Goal: Task Accomplishment & Management: Manage account settings

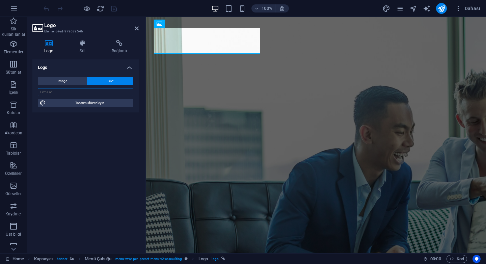
click at [84, 90] on input "text" at bounding box center [86, 92] width 96 height 8
click at [92, 105] on span "Tasarımı düzenleyin" at bounding box center [89, 103] width 83 height 8
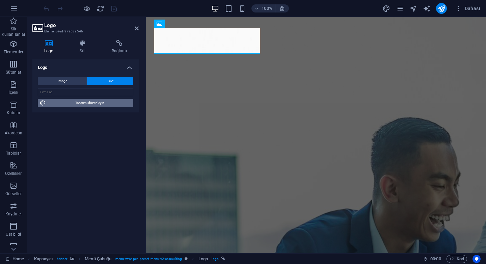
select select "700"
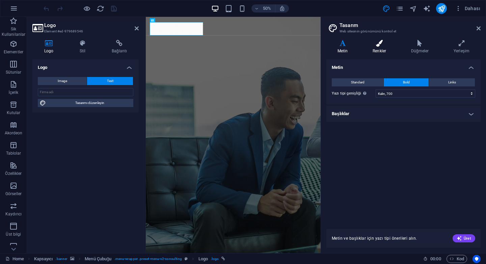
click at [380, 43] on icon at bounding box center [379, 43] width 36 height 7
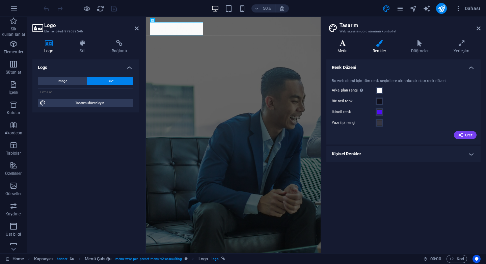
click at [344, 43] on icon at bounding box center [342, 43] width 32 height 7
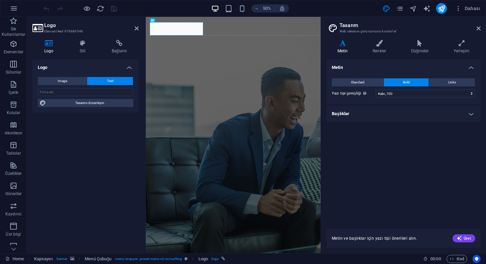
click at [374, 116] on h4 "Başlıklar" at bounding box center [403, 114] width 154 height 16
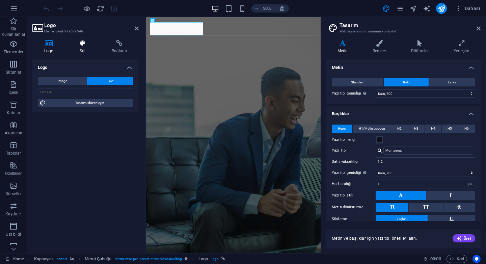
click at [84, 47] on h4 "Stil" at bounding box center [84, 47] width 32 height 14
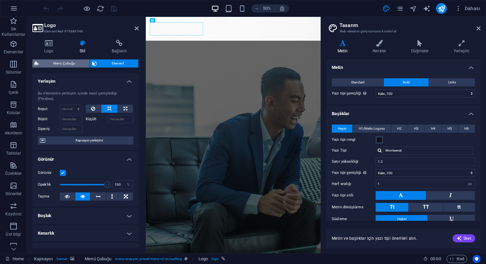
click at [71, 64] on span "Menü Çubuğu" at bounding box center [64, 63] width 47 height 8
select select "rem"
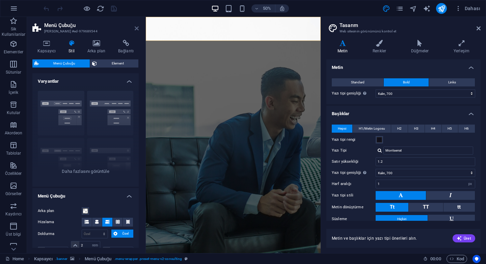
click at [138, 30] on icon at bounding box center [137, 28] width 4 height 5
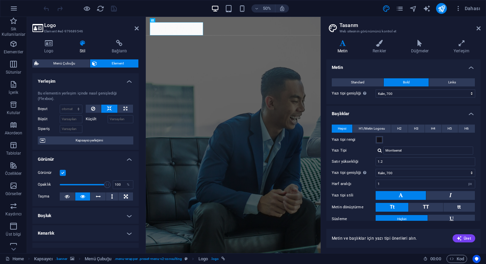
click at [134, 24] on h2 "Logo" at bounding box center [91, 25] width 94 height 6
click at [134, 27] on h2 "Logo" at bounding box center [91, 25] width 94 height 6
click at [136, 30] on icon at bounding box center [137, 28] width 4 height 5
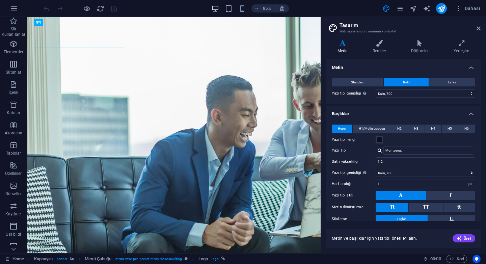
click at [482, 30] on aside "Tasarım Web sitesinin görünümünü kontrol et Varyantlar Metin Renkler Düğmeler Y…" at bounding box center [403, 135] width 165 height 236
click at [479, 28] on icon at bounding box center [479, 28] width 4 height 5
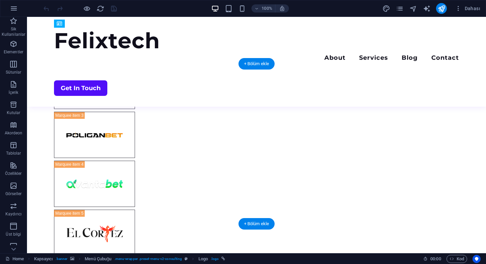
scroll to position [734, 0]
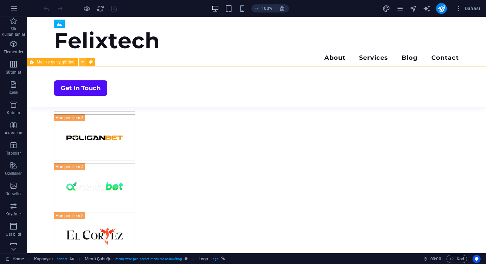
click at [83, 64] on icon at bounding box center [83, 62] width 4 height 7
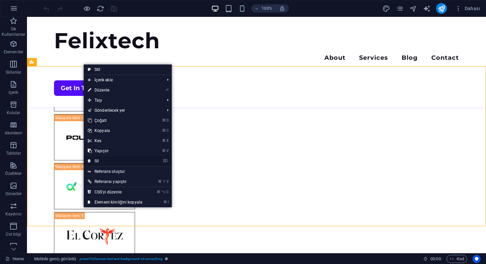
click at [115, 163] on link "⌦ Sil" at bounding box center [115, 161] width 63 height 10
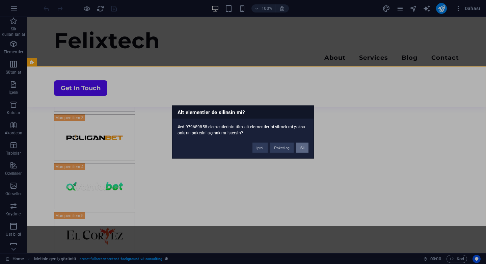
click at [302, 146] on button "Sil" at bounding box center [302, 148] width 12 height 10
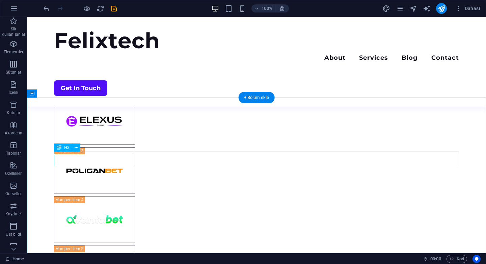
scroll to position [688, 0]
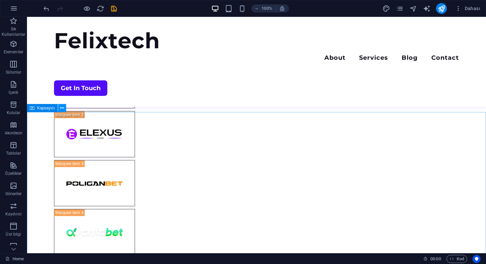
click at [62, 107] on icon at bounding box center [62, 108] width 4 height 7
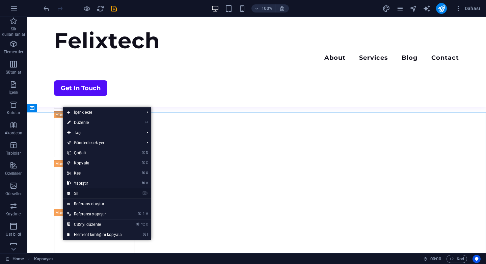
click at [103, 193] on link "⌦ Sil" at bounding box center [94, 193] width 63 height 10
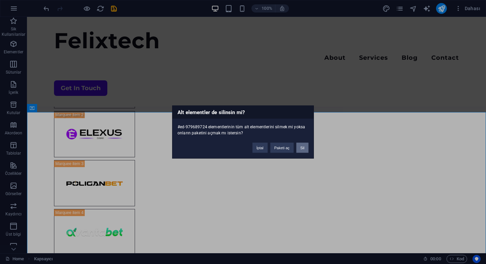
click at [301, 146] on button "Sil" at bounding box center [302, 148] width 12 height 10
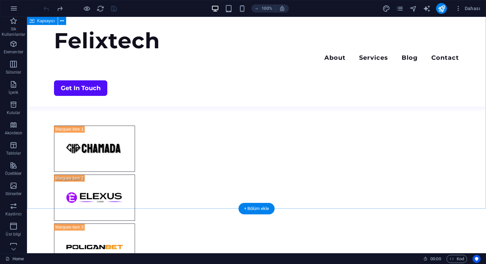
scroll to position [680, 0]
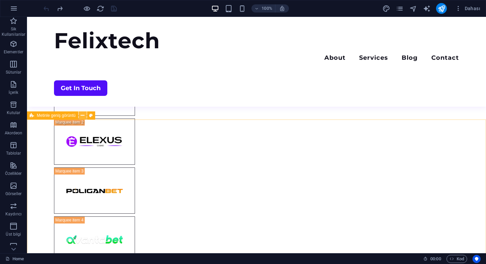
click at [83, 116] on icon at bounding box center [83, 115] width 4 height 7
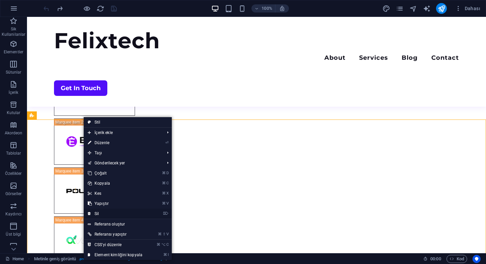
click at [161, 214] on li "⌦ Sil" at bounding box center [128, 214] width 88 height 10
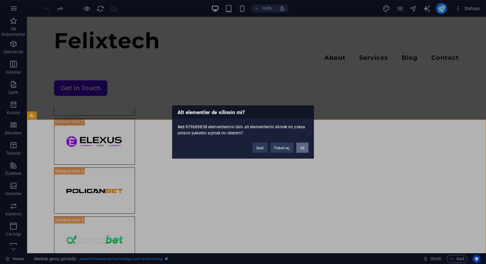
click at [303, 151] on button "Sil" at bounding box center [302, 148] width 12 height 10
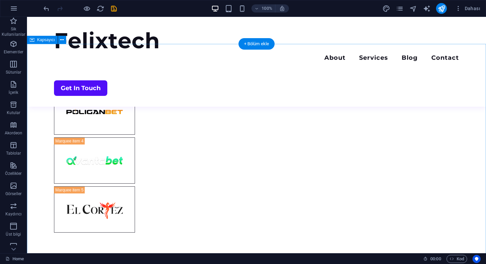
scroll to position [703, 0]
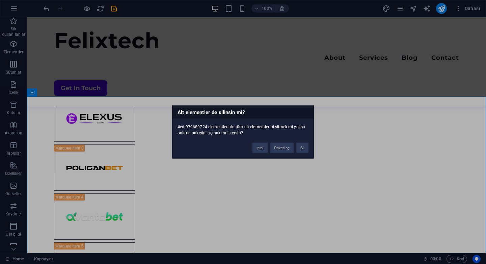
click at [315, 166] on div "Alt elementler de silinsin mi? #ed-979689724 elementlerinin tüm alt elementleri…" at bounding box center [243, 132] width 486 height 264
click at [306, 151] on button "Sil" at bounding box center [302, 148] width 12 height 10
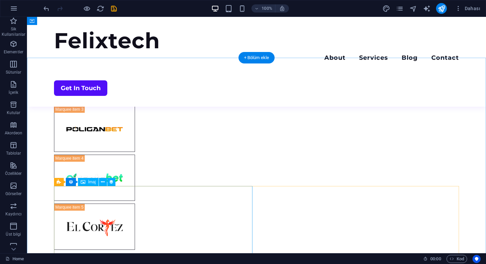
scroll to position [735, 0]
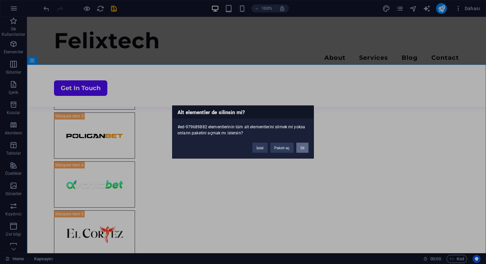
click at [303, 147] on button "Sil" at bounding box center [302, 148] width 12 height 10
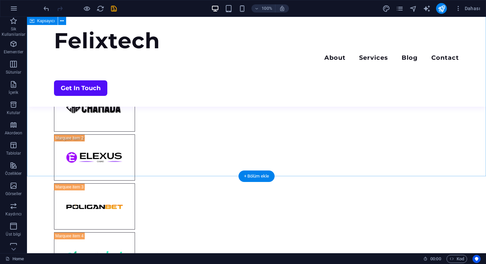
scroll to position [665, 0]
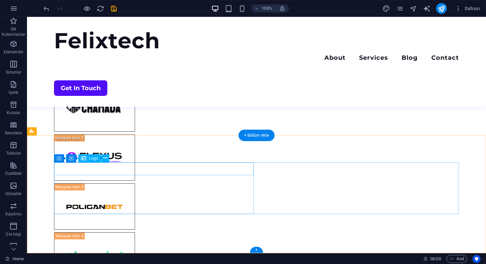
select select "px"
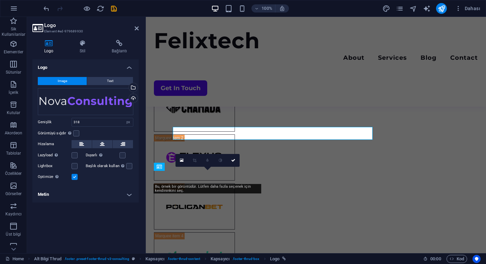
scroll to position [700, 0]
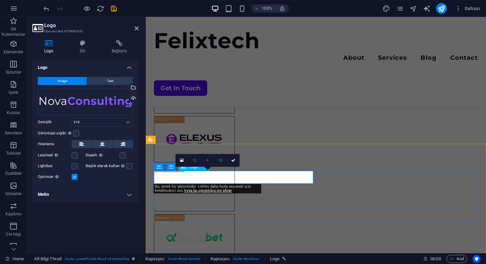
click at [110, 83] on span "Text" at bounding box center [110, 81] width 6 height 8
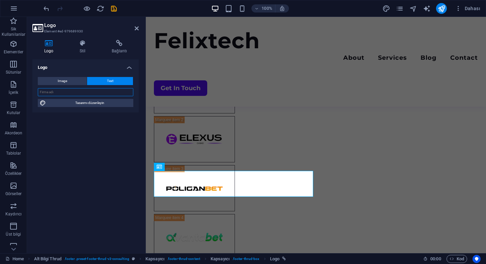
click at [82, 92] on input "text" at bounding box center [86, 92] width 96 height 8
type input "FELİXTECH"
click at [135, 31] on icon at bounding box center [137, 28] width 4 height 5
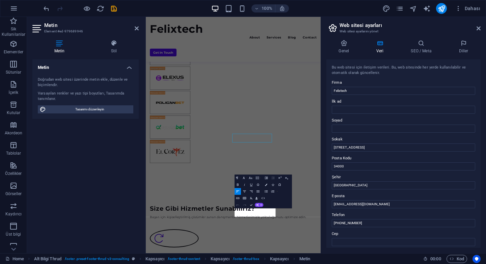
scroll to position [634, 0]
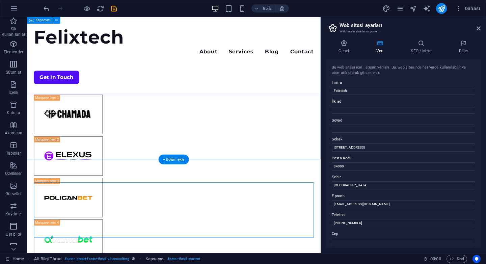
scroll to position [657, 0]
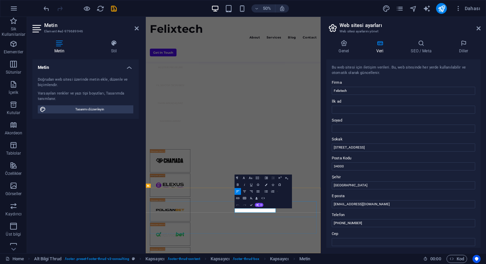
drag, startPoint x: 368, startPoint y: 223, endPoint x: 331, endPoint y: 223, distance: 37.1
click at [331, 223] on div "Bu web sitesi için iletişim verileri. Bu, web sitesinde her yerde kullanılabili…" at bounding box center [403, 153] width 154 height 188
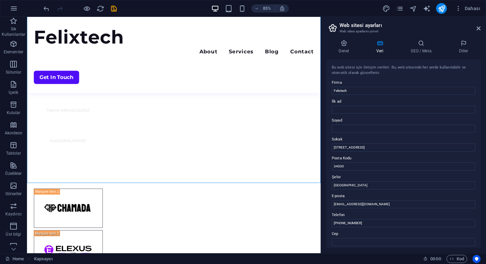
scroll to position [680, 0]
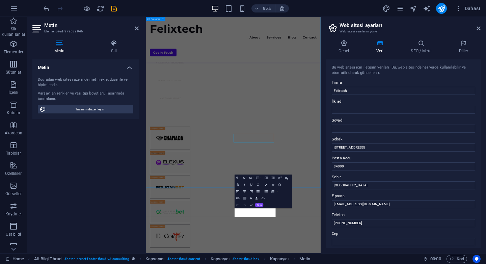
scroll to position [634, 0]
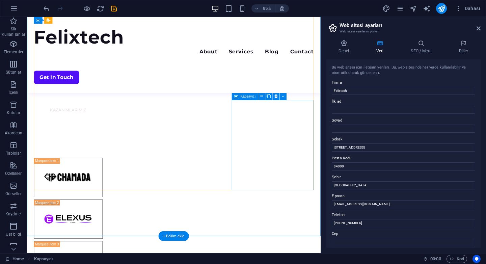
scroll to position [680, 0]
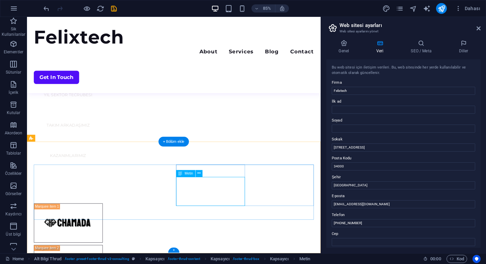
scroll to position [634, 0]
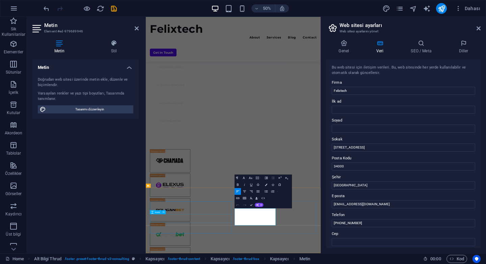
drag, startPoint x: 374, startPoint y: 424, endPoint x: 269, endPoint y: 424, distance: 105.0
copy p "[PHONE_NUMBER]"
click at [378, 221] on input "(0212) 123-45-67" at bounding box center [403, 223] width 143 height 8
type input "[PHONE_NUMBER]"
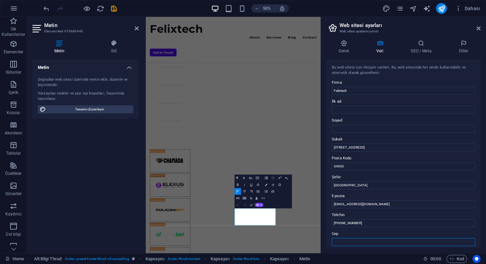
click at [351, 241] on input "Cep" at bounding box center [403, 242] width 143 height 8
paste input "[PHONE_NUMBER]"
type input "[PHONE_NUMBER]"
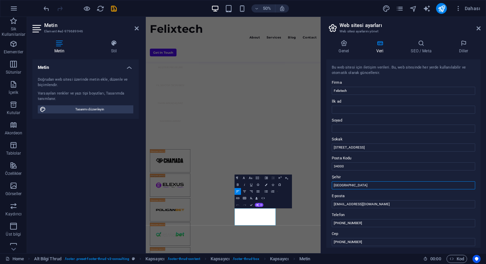
drag, startPoint x: 499, startPoint y: 201, endPoint x: 458, endPoint y: 351, distance: 156.1
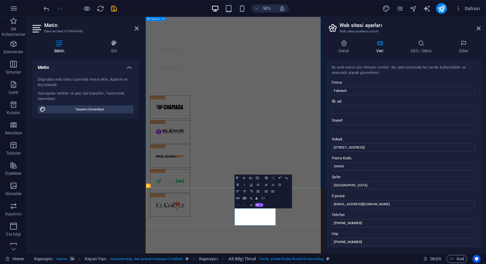
scroll to position [23, 0]
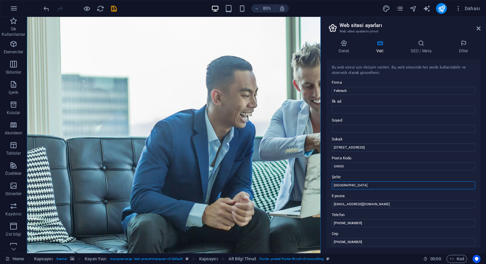
click at [361, 187] on input "İstanbul" at bounding box center [403, 185] width 143 height 8
type input "BATUM"
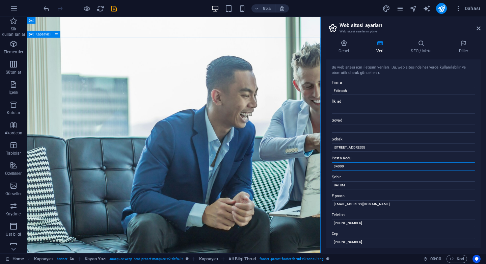
drag, startPoint x: 386, startPoint y: 184, endPoint x: 368, endPoint y: 192, distance: 20.1
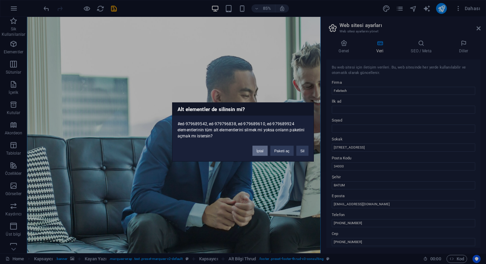
click at [260, 154] on button "İptal" at bounding box center [259, 151] width 15 height 10
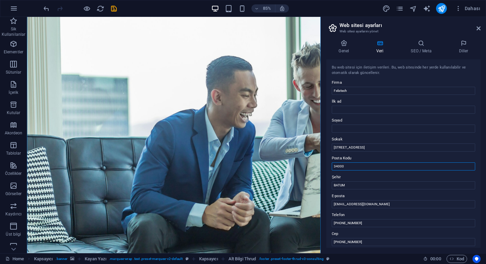
drag, startPoint x: 353, startPoint y: 167, endPoint x: 327, endPoint y: 167, distance: 26.3
click at [327, 167] on div "Bu web sitesi için iletişim verileri. Bu, web sitesinde her yerde kullanılabili…" at bounding box center [403, 153] width 154 height 188
type input "60000"
drag, startPoint x: 377, startPoint y: 147, endPoint x: 331, endPoint y: 146, distance: 45.6
click at [331, 146] on div "Bu web sitesi için iletişim verileri. Bu, web sitesinde her yerde kullanılabili…" at bounding box center [403, 153] width 154 height 188
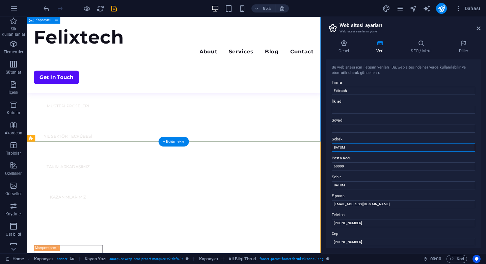
scroll to position [680, 0]
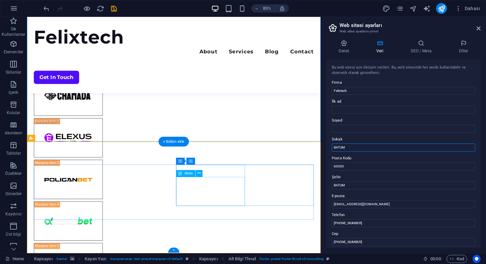
type input "BATUM"
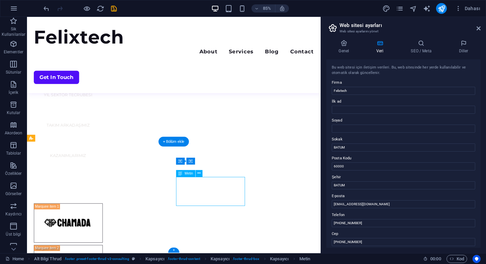
scroll to position [634, 0]
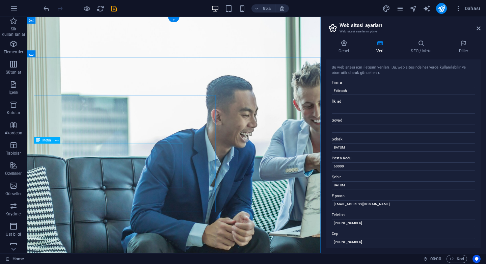
scroll to position [4, 0]
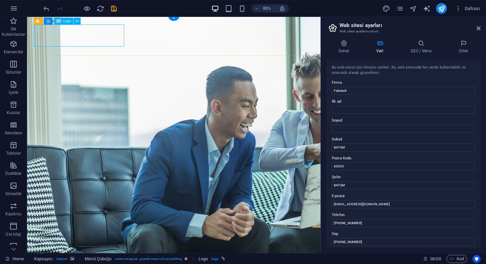
scroll to position [0, 0]
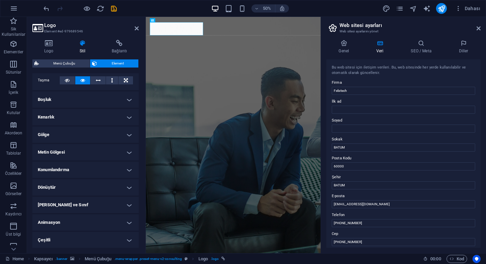
scroll to position [9, 0]
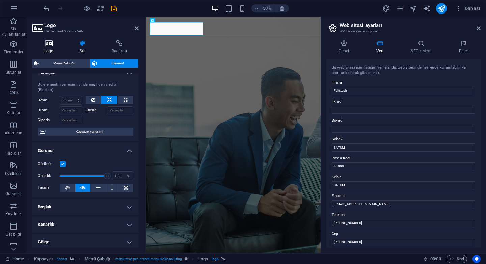
click at [53, 45] on icon at bounding box center [48, 43] width 33 height 7
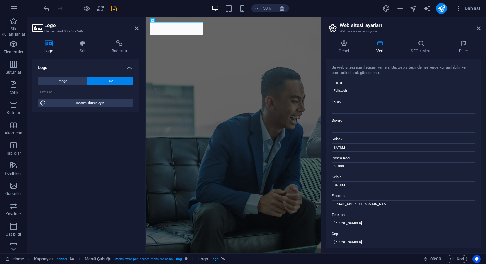
click at [91, 90] on input "text" at bounding box center [86, 92] width 96 height 8
type input "FelixTech"
click at [77, 137] on div "Logo Image Text Dosyaları buraya sürükleyin, dosyaları seçmek için tıklayın vey…" at bounding box center [85, 153] width 106 height 188
click at [81, 47] on h4 "Stil" at bounding box center [84, 47] width 32 height 14
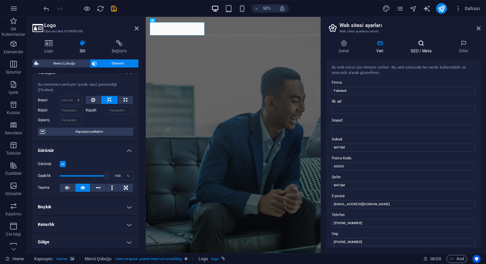
click at [422, 45] on icon at bounding box center [421, 43] width 45 height 7
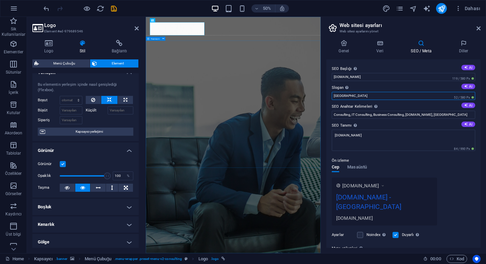
drag, startPoint x: 506, startPoint y: 111, endPoint x: 484, endPoint y: 174, distance: 66.5
type input "B"
type input "FelixTech Dijital solutions"
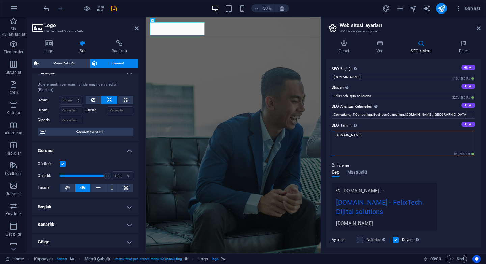
click at [366, 134] on textarea "felixtech.com" at bounding box center [403, 143] width 143 height 26
paste textarea "FelixTech Dijital solutions"
type textarea "felixtech.com FelixTech Dijital solutions"
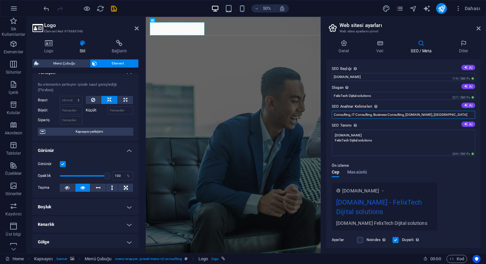
click at [439, 115] on input "Consulting, IT Consulting, Business Consulting, felixtech.com, Berlin" at bounding box center [403, 115] width 143 height 8
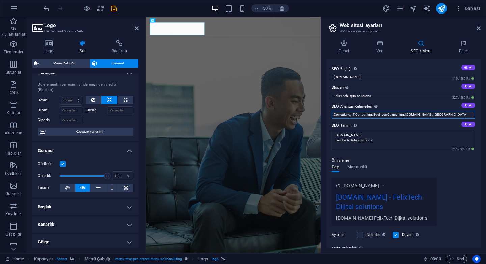
drag, startPoint x: 428, startPoint y: 114, endPoint x: 457, endPoint y: 114, distance: 29.0
click at [457, 114] on input "Consulting, IT Consulting, Business Consulting, felixtech.com, Berlin" at bounding box center [403, 115] width 143 height 8
type input "Consulting, IT Consulting, Business Consulting, felixtech.com, batum,georgia"
click at [441, 168] on div "Ön izleme Cep Masaüstü www.example.com felixtech.com - FelixTech Dijital soluti…" at bounding box center [403, 188] width 143 height 74
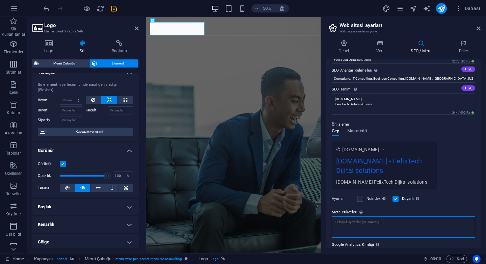
click at [375, 227] on textarea "Meta etiketleri Web sitenin etiketlerinin içine yerleştirilecek HTML kodunu bur…" at bounding box center [403, 226] width 143 height 21
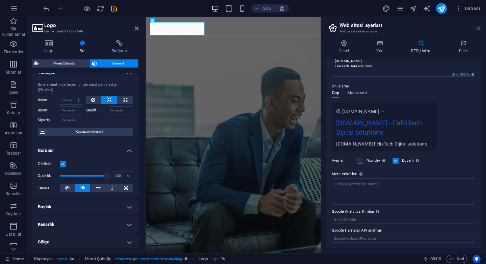
scroll to position [69, 0]
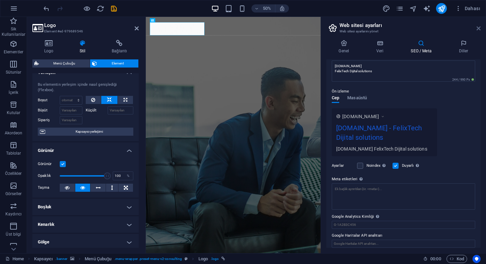
click at [479, 28] on icon at bounding box center [479, 28] width 4 height 5
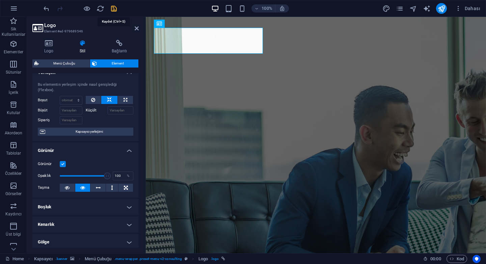
click at [114, 10] on icon "save" at bounding box center [114, 9] width 8 height 8
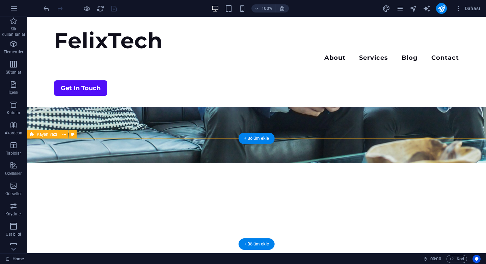
scroll to position [185, 0]
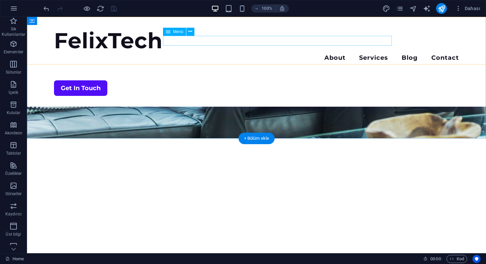
click at [268, 54] on nav "About Services Blog Contact" at bounding box center [256, 59] width 405 height 10
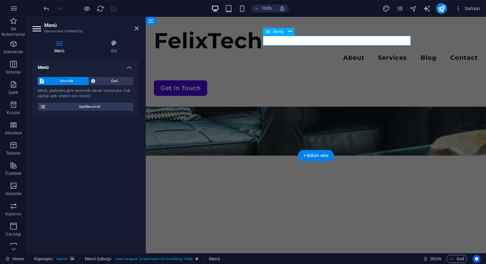
click at [284, 54] on nav "About Services Blog Contact" at bounding box center [316, 59] width 324 height 10
click at [287, 54] on nav "About Services Blog Contact" at bounding box center [316, 59] width 324 height 10
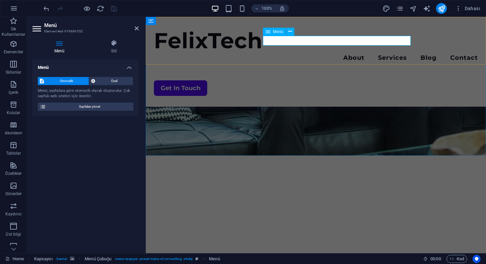
click at [287, 54] on nav "About Services Blog Contact" at bounding box center [316, 59] width 324 height 10
click at [292, 29] on button at bounding box center [290, 32] width 8 height 8
click at [292, 31] on button at bounding box center [290, 32] width 8 height 8
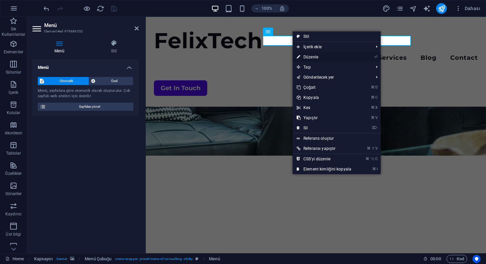
click at [317, 57] on link "⏎ Düzenle" at bounding box center [324, 57] width 63 height 10
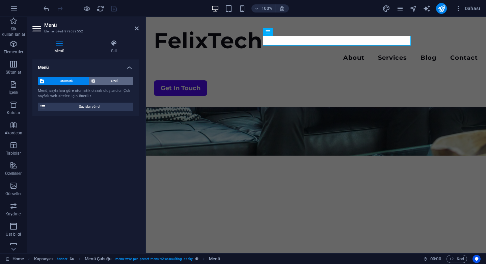
click at [114, 83] on span "Özel" at bounding box center [114, 81] width 34 height 8
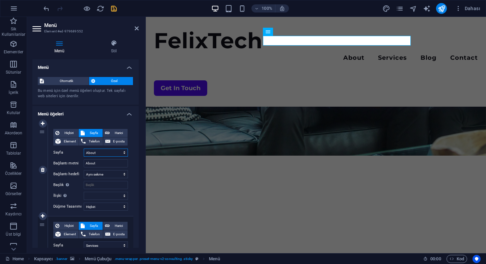
click at [101, 153] on select "Home About Services Blog Contact Legal Notice Privacy" at bounding box center [106, 152] width 44 height 8
drag, startPoint x: 99, startPoint y: 164, endPoint x: 69, endPoint y: 162, distance: 29.7
click at [69, 162] on div "Bağlantı metni About" at bounding box center [90, 163] width 75 height 8
type input "Hakkı"
select select
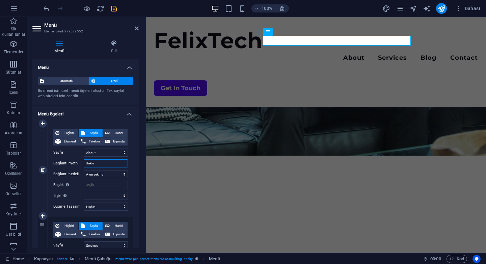
select select
type input "Hakkımızd"
select select
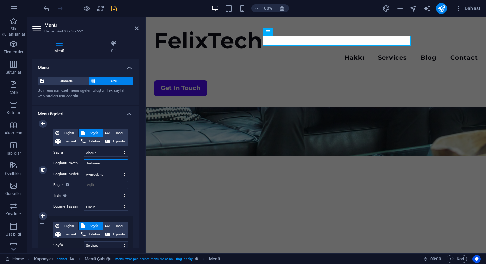
select select
type input "Hakkımızda"
select select
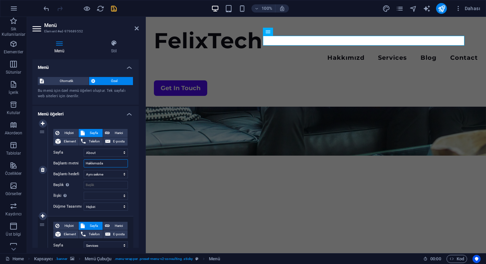
select select
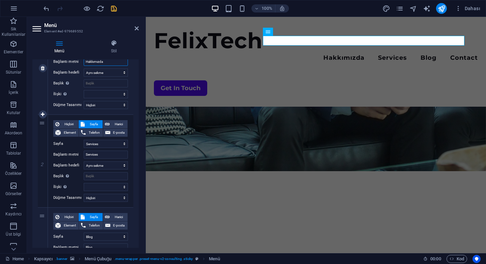
scroll to position [117, 0]
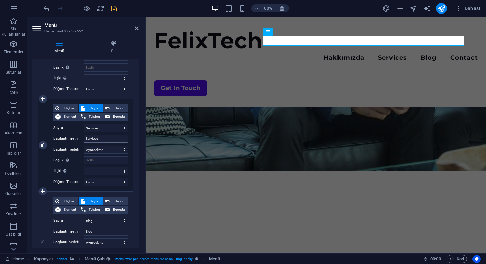
type input "Hakkımızda"
drag, startPoint x: 104, startPoint y: 138, endPoint x: 65, endPoint y: 137, distance: 38.8
click at [65, 137] on div "Bağlantı metni Services" at bounding box center [90, 139] width 75 height 8
type input "Servislerimiz"
select select
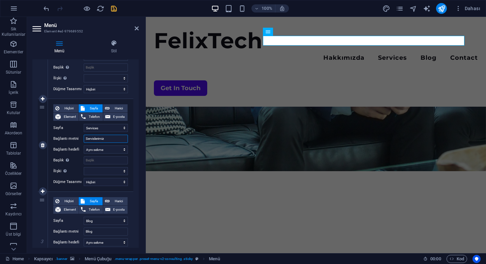
select select
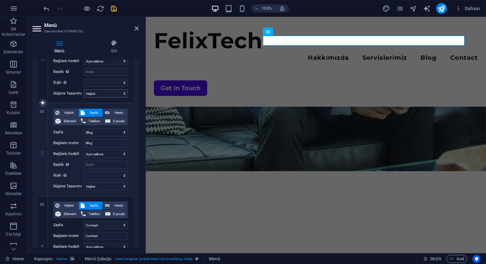
scroll to position [266, 0]
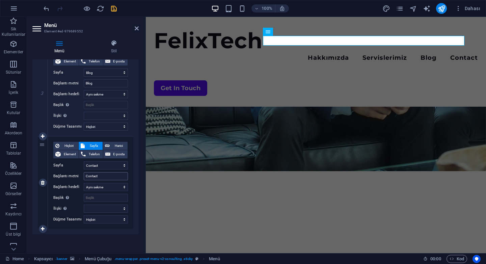
type input "Servislerimiz"
drag, startPoint x: 106, startPoint y: 177, endPoint x: 73, endPoint y: 176, distance: 33.8
click at [73, 176] on div "Bağlantı metni Contact" at bounding box center [90, 176] width 75 height 8
type input "İletişi"
select select
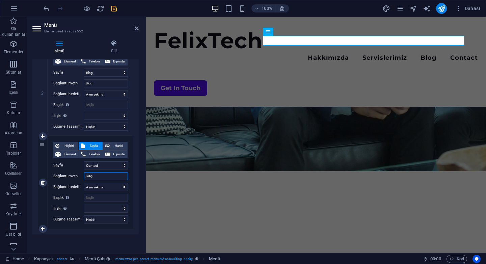
select select
type input "İletişim"
select select
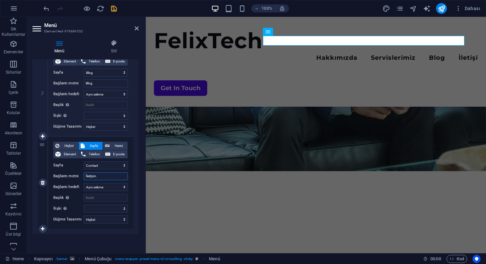
select select
type input "İletişim"
click at [105, 238] on div "Menü Otomatik Özel Bu menü için özel menü öğeleri oluştur. Tek sayfalı web site…" at bounding box center [85, 153] width 106 height 188
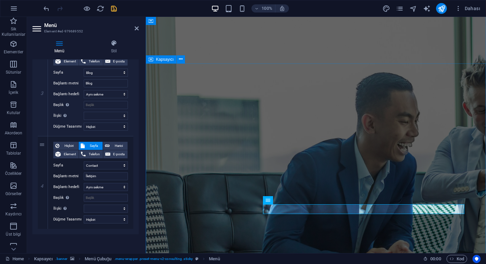
scroll to position [0, 0]
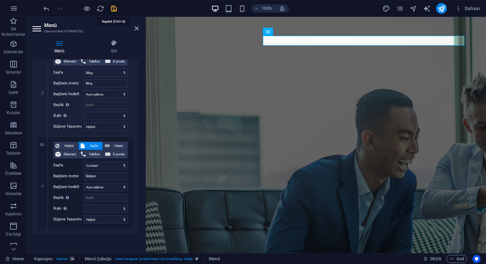
click at [114, 9] on icon "save" at bounding box center [114, 9] width 8 height 8
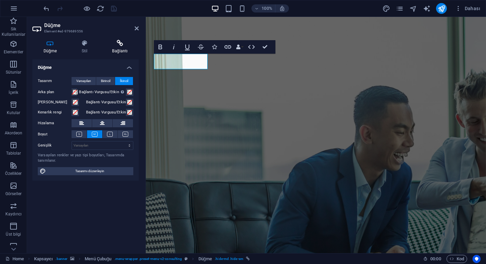
click at [118, 45] on icon at bounding box center [119, 43] width 37 height 7
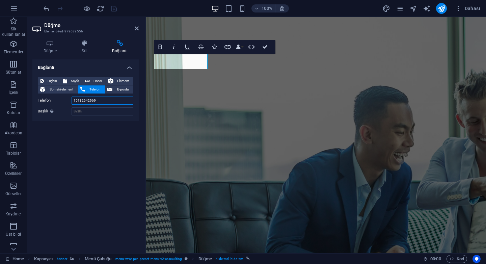
click at [99, 102] on input "15132642969" at bounding box center [103, 101] width 62 height 8
drag, startPoint x: 101, startPoint y: 99, endPoint x: 44, endPoint y: 98, distance: 57.4
click at [44, 98] on div "Telefon 15132642969" at bounding box center [86, 101] width 96 height 8
paste input "FelixTech Dijital solutions"
type input "FelixTech Dijital solutions"
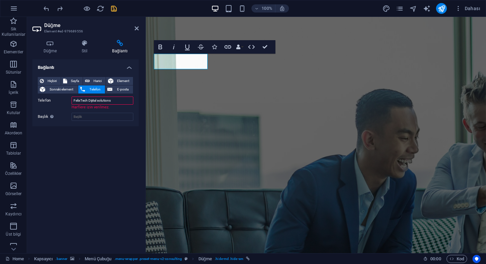
click at [117, 102] on input "FelixTech Dijital solutions" at bounding box center [103, 101] width 62 height 8
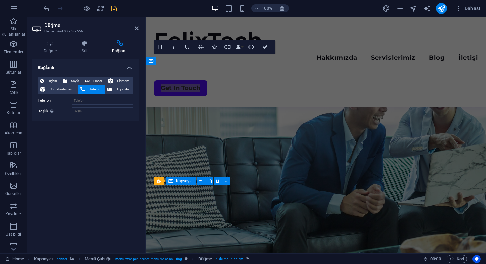
scroll to position [737, 0]
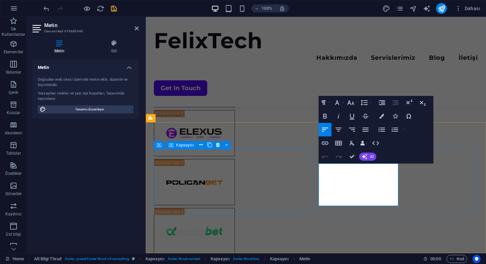
drag, startPoint x: 364, startPoint y: 193, endPoint x: 299, endPoint y: 194, distance: 64.8
copy p "[PHONE_NUMBER]"
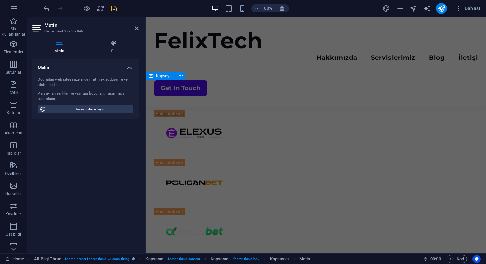
scroll to position [0, 0]
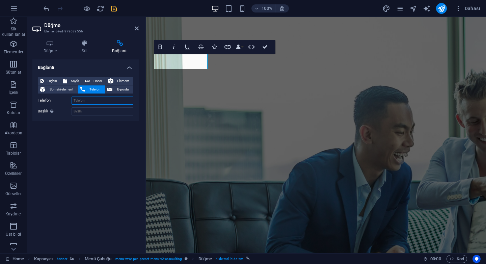
click at [97, 98] on input "Telefon" at bounding box center [103, 101] width 62 height 8
paste input "[PHONE_NUMBER]"
type input "[PHONE_NUMBER]"
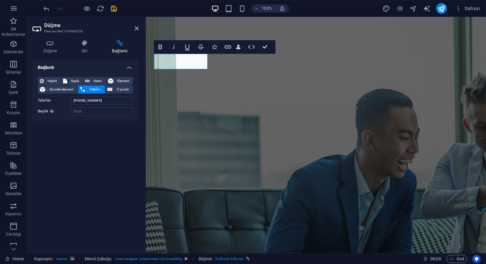
click at [83, 121] on div "Bağlantı Hiçbiri Sayfa Harici Element Sonraki element Telefon E-posta Sayfa Hom…" at bounding box center [85, 153] width 106 height 188
click at [82, 137] on div "Bağlantı Hiçbiri Sayfa Harici Element Sonraki element Telefon E-posta Sayfa Hom…" at bounding box center [85, 153] width 106 height 188
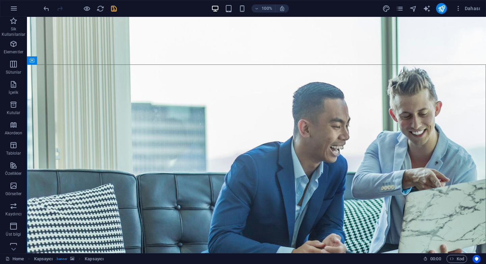
click at [116, 10] on icon "save" at bounding box center [114, 9] width 8 height 8
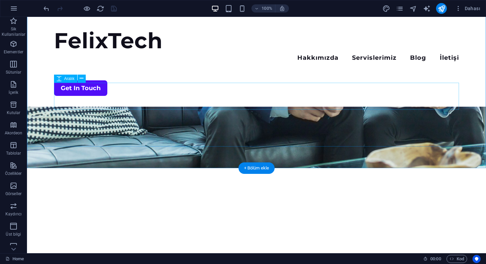
scroll to position [198, 0]
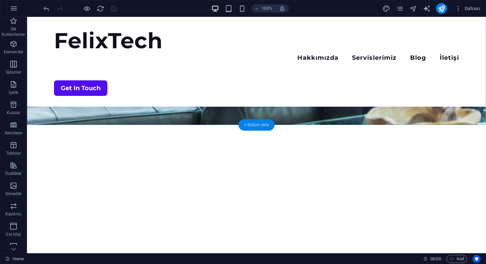
click at [252, 125] on div "+ Bölüm ekle" at bounding box center [257, 124] width 36 height 11
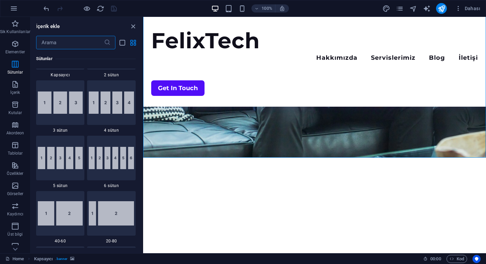
scroll to position [0, 0]
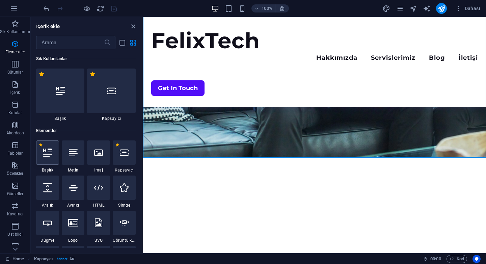
click at [49, 157] on div at bounding box center [47, 152] width 23 height 24
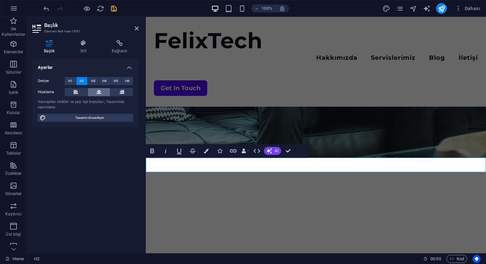
click at [96, 92] on button at bounding box center [99, 92] width 23 height 8
click at [455, 54] on nav "Hakkımızda Servislerimiz Blog İletişi" at bounding box center [316, 59] width 324 height 10
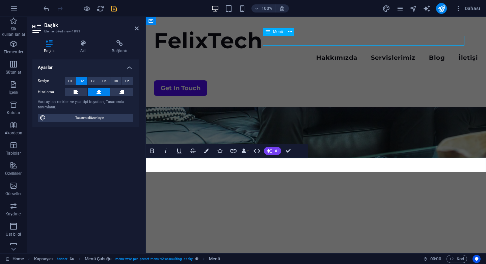
click at [455, 54] on nav "Hakkımızda Servislerimiz Blog İletişi" at bounding box center [316, 59] width 324 height 10
select select "1"
select select
select select "2"
select select
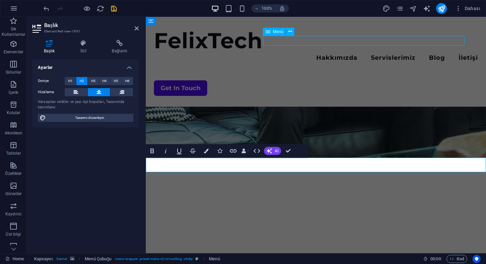
select select "3"
select select
select select "4"
select select
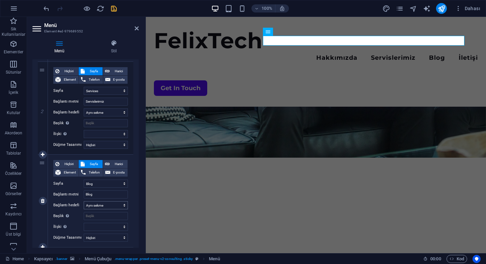
scroll to position [266, 0]
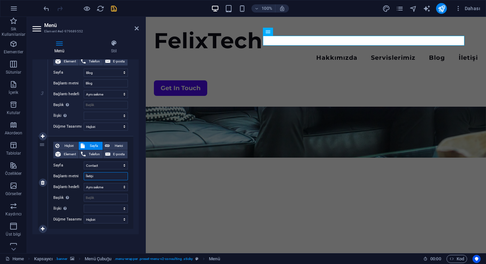
click at [105, 178] on input "İletişi" at bounding box center [106, 176] width 44 height 8
type input "İletişim"
select select
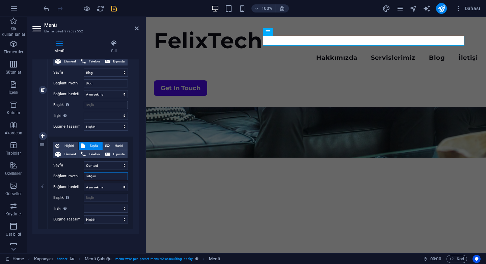
select select
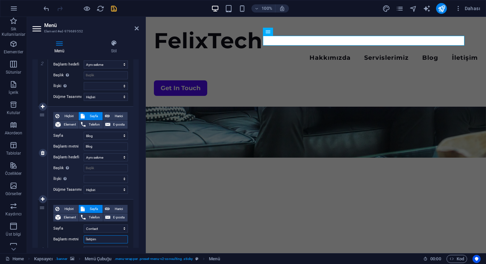
scroll to position [202, 0]
type input "İletişim"
click at [44, 153] on icon at bounding box center [43, 153] width 4 height 5
select select
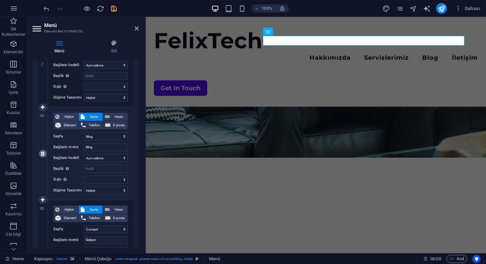
select select "4"
type input "İletişim"
select select
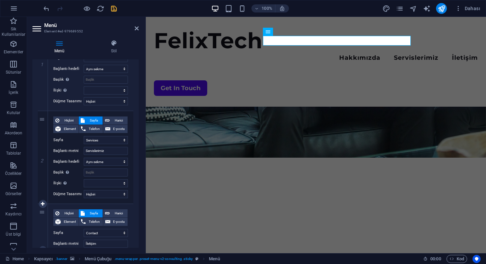
scroll to position [97, 0]
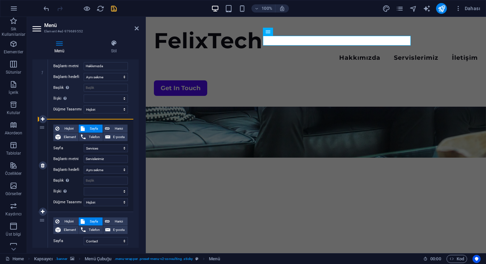
drag, startPoint x: 43, startPoint y: 221, endPoint x: 45, endPoint y: 128, distance: 93.2
click at [45, 128] on div "1 Hiçbiri Sayfa Harici Element Telefon E-posta Sayfa Home About Services Blog C…" at bounding box center [86, 165] width 96 height 278
select select
select select "4"
type input "İletişim"
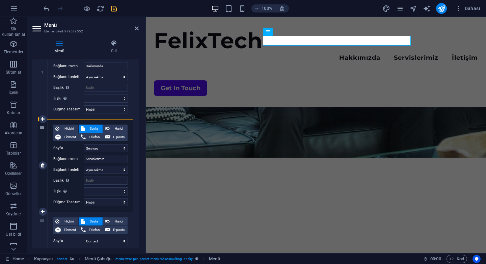
select select
select select "2"
type input "Servislerimiz"
select select
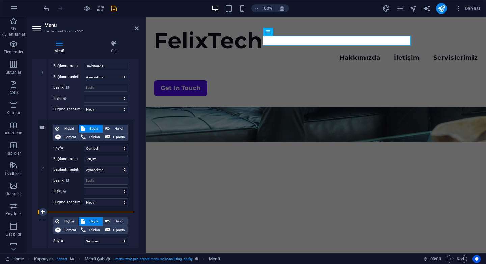
drag, startPoint x: 43, startPoint y: 128, endPoint x: 45, endPoint y: 245, distance: 117.1
click at [45, 245] on div "1 Hiçbiri Sayfa Harici Element Telefon E-posta Sayfa Home About Services Blog C…" at bounding box center [86, 165] width 96 height 278
select select
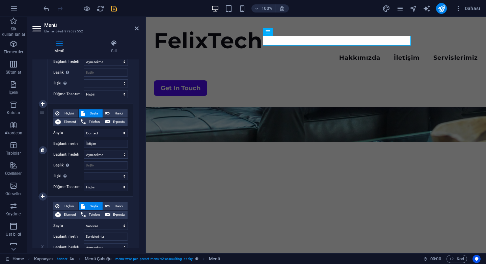
scroll to position [116, 0]
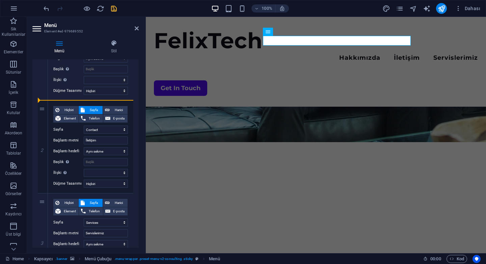
drag, startPoint x: 43, startPoint y: 202, endPoint x: 54, endPoint y: 35, distance: 168.1
click at [55, 35] on div "Menü Stil Menü Otomatik Özel Bu menü için özel menü öğeleri oluştur. Tek sayfal…" at bounding box center [85, 143] width 117 height 219
select select
select select "2"
type input "Servislerimiz"
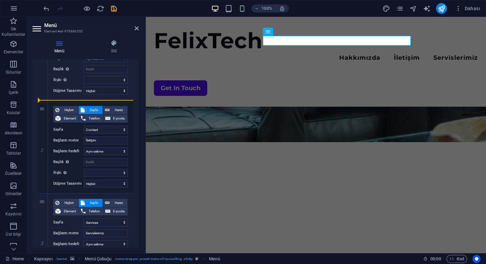
select select
select select "4"
type input "İletişim"
select select
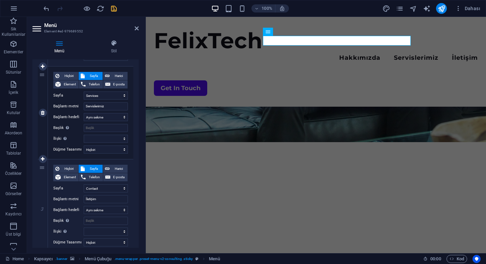
scroll to position [154, 0]
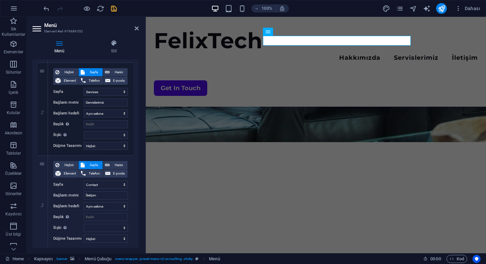
drag, startPoint x: 137, startPoint y: 164, endPoint x: 136, endPoint y: 138, distance: 26.0
click at [136, 137] on div "1 Hiçbiri Sayfa Harici Element Telefon E-posta Sayfa Home About Services Blog C…" at bounding box center [85, 109] width 106 height 289
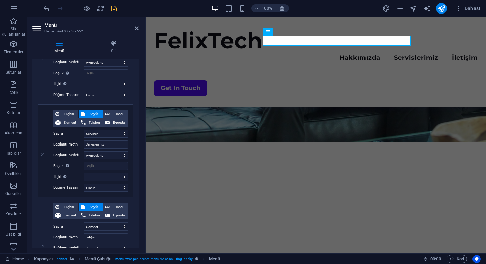
scroll to position [111, 0]
drag, startPoint x: 41, startPoint y: 207, endPoint x: 40, endPoint y: 60, distance: 146.5
click at [40, 60] on div "1 Hiçbiri Sayfa Harici Element Telefon E-posta Sayfa Home About Services Blog C…" at bounding box center [86, 151] width 96 height 278
select select
select select "4"
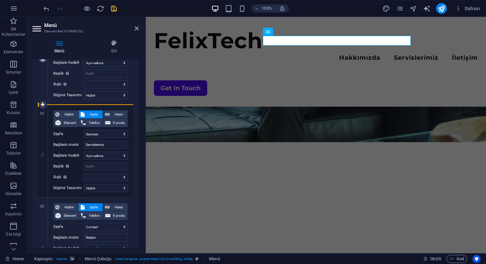
type input "İletişim"
select select
select select "2"
type input "Servislerimiz"
select select
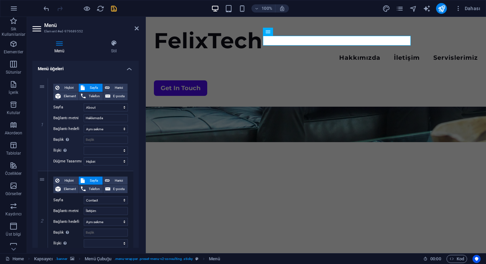
scroll to position [45, 0]
drag, startPoint x: 40, startPoint y: 86, endPoint x: 43, endPoint y: 209, distance: 123.6
click at [43, 209] on div "1 Hiçbiri Sayfa Harici Element Telefon E-posta Sayfa Home About Services Blog C…" at bounding box center [86, 217] width 96 height 278
select select
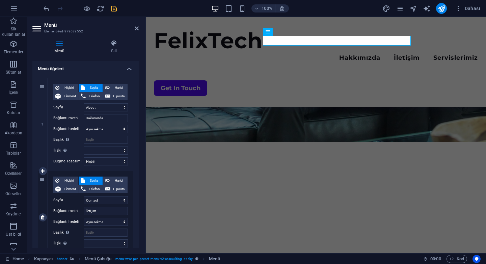
select select
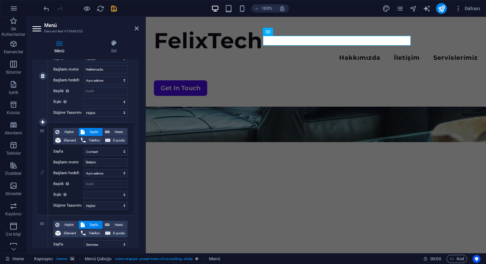
scroll to position [104, 0]
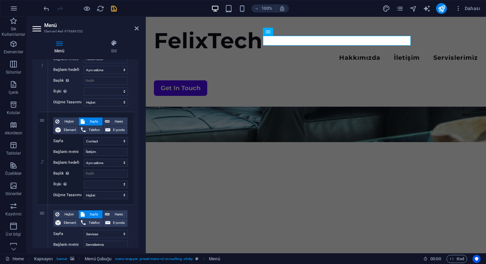
drag, startPoint x: 43, startPoint y: 119, endPoint x: 34, endPoint y: 72, distance: 47.4
click at [34, 72] on div "1 Hiçbiri Sayfa Harici Element Telefon E-posta Sayfa Home About Services Blog C…" at bounding box center [85, 158] width 106 height 289
select select "4"
type input "İletişim"
select select
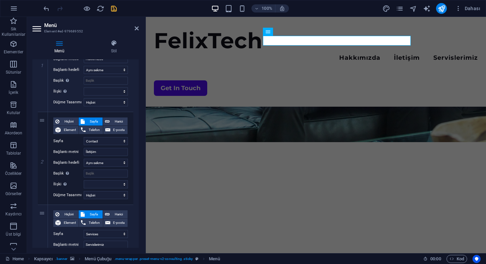
select select "1"
type input "Hakkımızda"
select select
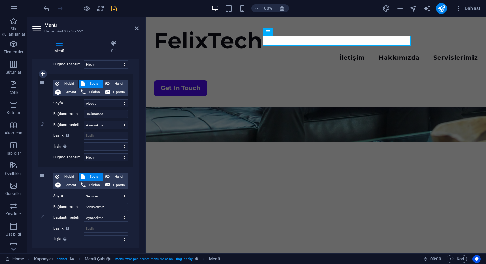
scroll to position [173, 0]
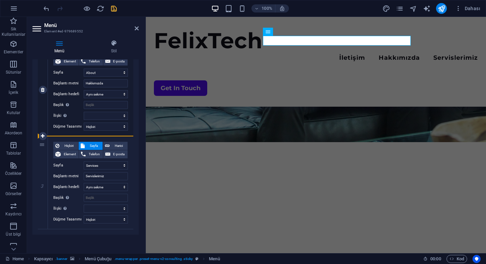
drag, startPoint x: 42, startPoint y: 202, endPoint x: 40, endPoint y: 111, distance: 91.5
click at [40, 111] on div "1 Hiçbiri Sayfa Harici Element Telefon E-posta Sayfa Home About Services Blog C…" at bounding box center [86, 90] width 96 height 278
select select
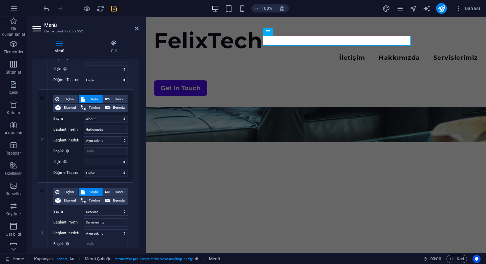
scroll to position [126, 0]
drag, startPoint x: 43, startPoint y: 214, endPoint x: 45, endPoint y: 110, distance: 104.6
click at [45, 110] on div "1 Hiçbiri Sayfa Harici Element Telefon E-posta Sayfa Home About Services Blog C…" at bounding box center [86, 136] width 96 height 278
select select
select select "2"
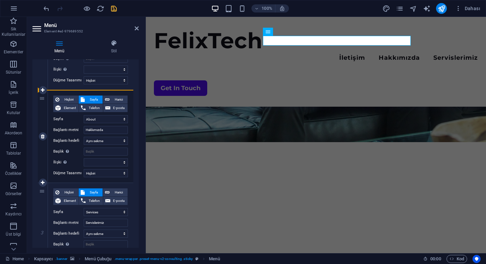
type input "Servislerimiz"
select select
select select "1"
type input "Hakkımızda"
select select
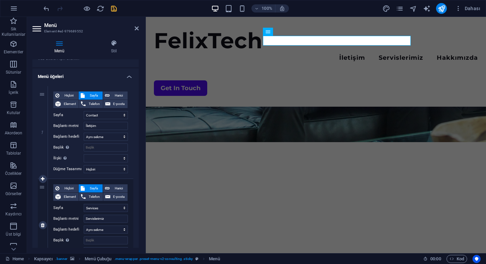
scroll to position [29, 0]
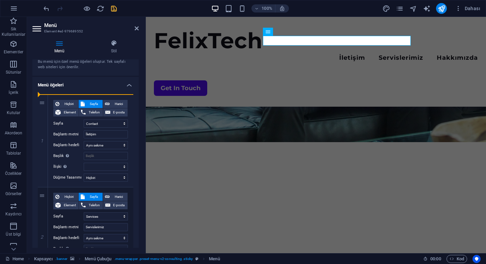
drag, startPoint x: 44, startPoint y: 204, endPoint x: 49, endPoint y: 90, distance: 114.2
click at [49, 90] on div "1 Hiçbiri Sayfa Harici Element Telefon E-posta Sayfa Home About Services Blog C…" at bounding box center [85, 233] width 106 height 289
select select "2"
type input "Servislerimiz"
select select
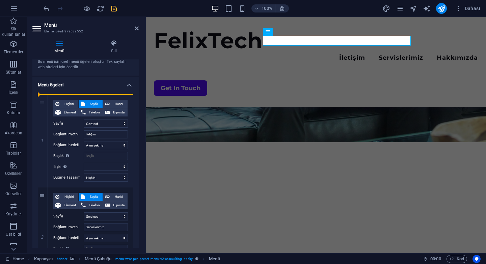
select select "4"
type input "İletişim"
select select
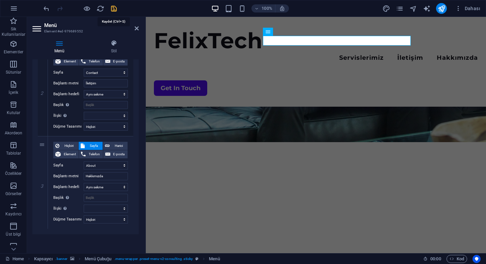
click at [115, 12] on icon "save" at bounding box center [114, 9] width 8 height 8
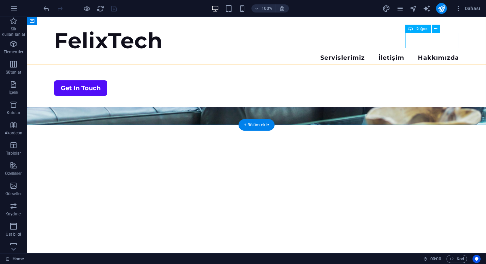
click at [428, 80] on div "Get In Touch" at bounding box center [256, 88] width 405 height 16
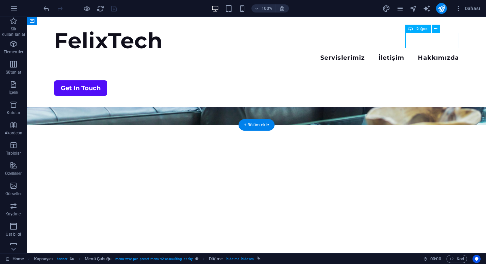
click at [428, 80] on div "Get In Touch" at bounding box center [256, 88] width 405 height 16
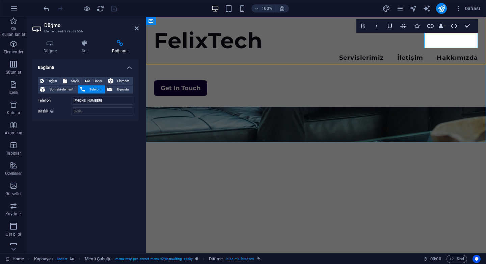
click at [207, 80] on link "Get In Touch" at bounding box center [180, 88] width 53 height 16
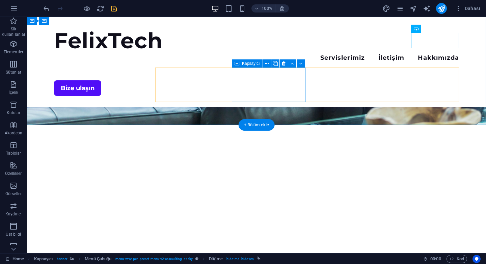
scroll to position [221, 0]
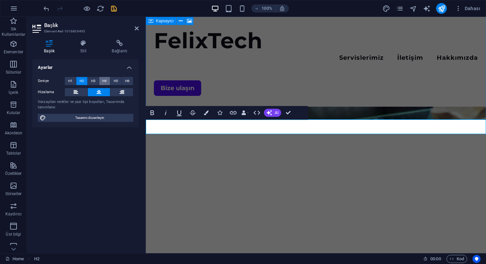
click at [104, 82] on span "H4" at bounding box center [104, 81] width 4 height 8
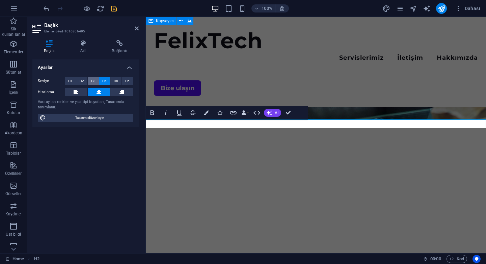
click at [92, 82] on span "H3" at bounding box center [93, 81] width 4 height 8
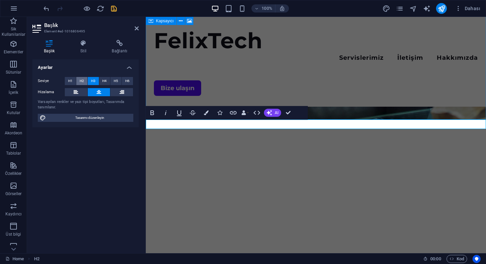
click at [84, 82] on button "H2" at bounding box center [81, 81] width 11 height 8
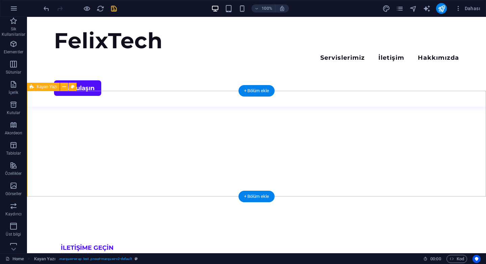
scroll to position [245, 0]
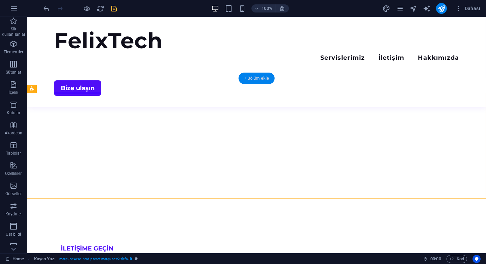
click at [252, 78] on div "+ Bölüm ekle" at bounding box center [257, 78] width 36 height 11
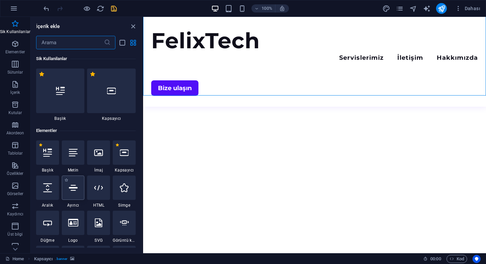
scroll to position [16, 0]
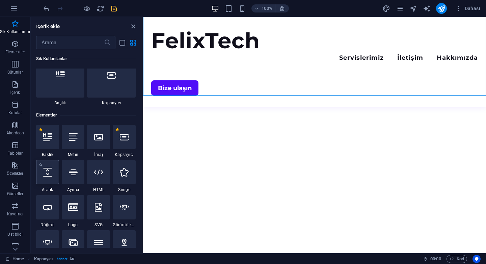
click at [44, 170] on icon at bounding box center [47, 172] width 9 height 9
select select "px"
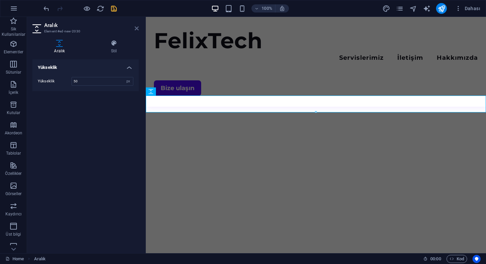
click at [136, 29] on icon at bounding box center [137, 28] width 4 height 5
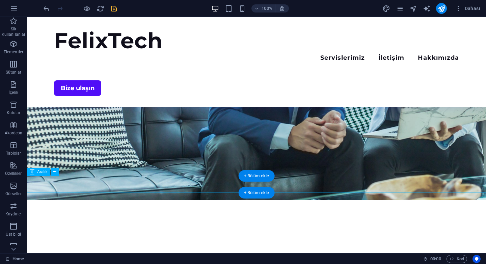
scroll to position [113, 0]
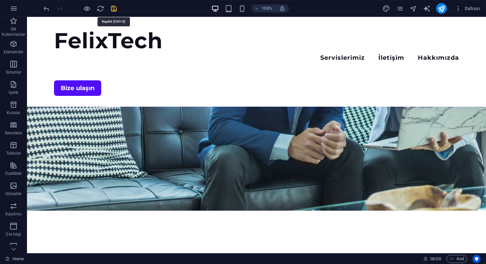
click at [114, 9] on icon "save" at bounding box center [114, 9] width 8 height 8
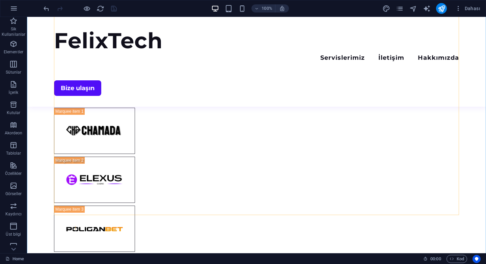
scroll to position [709, 0]
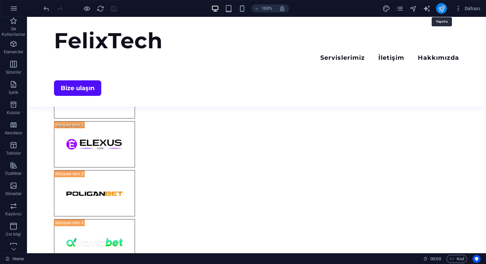
click at [444, 12] on icon "publish" at bounding box center [442, 9] width 8 height 8
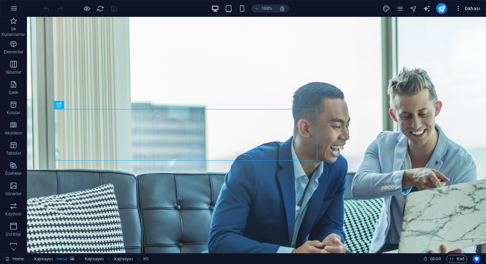
click at [470, 8] on span "Dahası" at bounding box center [467, 8] width 25 height 7
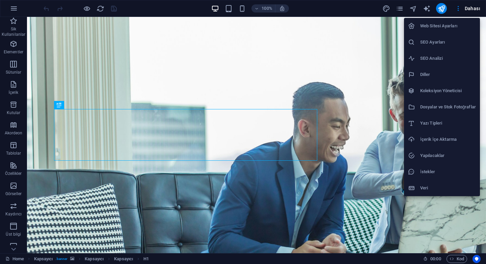
click at [326, 44] on div at bounding box center [243, 132] width 486 height 264
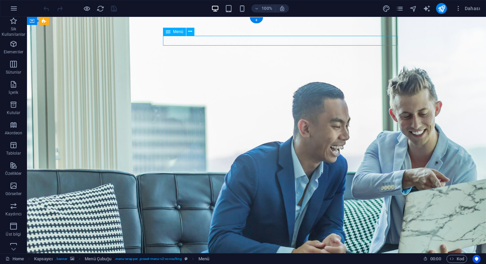
select select "2"
select select
select select "4"
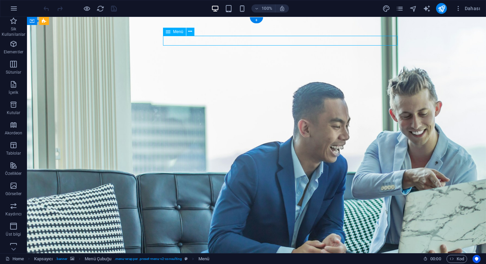
select select
select select "1"
select select
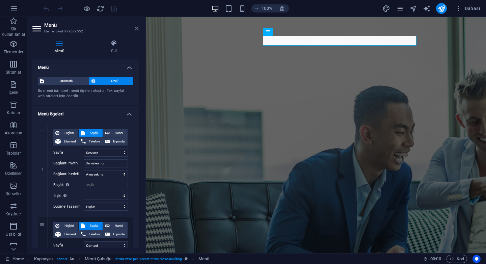
click at [135, 28] on icon at bounding box center [137, 28] width 4 height 5
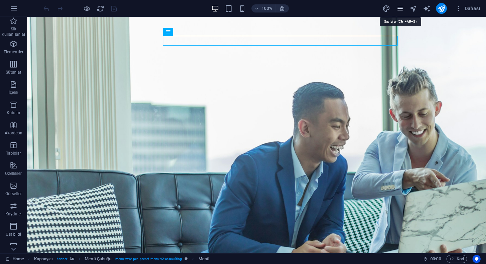
click at [399, 10] on icon "pages" at bounding box center [400, 9] width 8 height 8
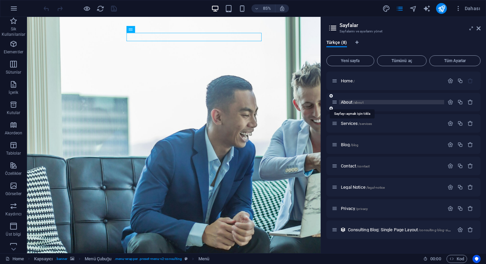
click at [351, 102] on span "About /about" at bounding box center [352, 102] width 23 height 5
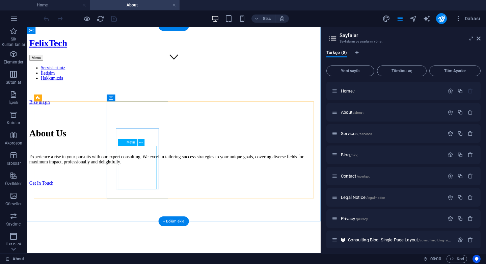
scroll to position [220, 0]
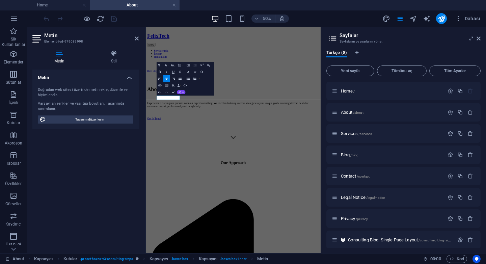
click at [180, 93] on icon "button" at bounding box center [179, 92] width 3 height 3
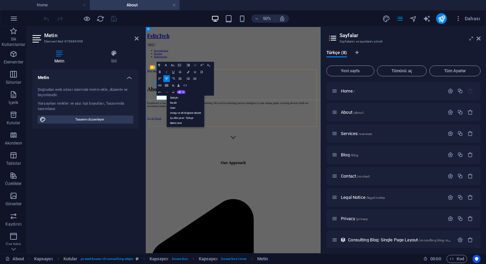
click at [211, 87] on div "Paragraph Format Normal Heading 1 Heading 2 Heading 3 Heading 4 Heading 5 Headi…" at bounding box center [185, 79] width 57 height 34
click at [180, 93] on icon "button" at bounding box center [179, 92] width 3 height 3
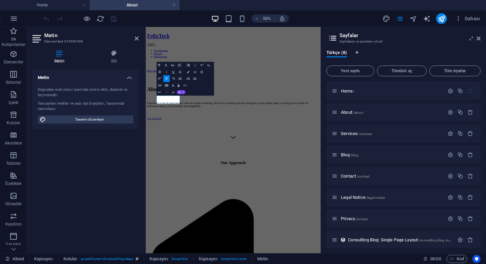
click at [181, 92] on icon "button" at bounding box center [179, 92] width 3 height 3
click at [186, 98] on link "Geliştir" at bounding box center [186, 97] width 38 height 5
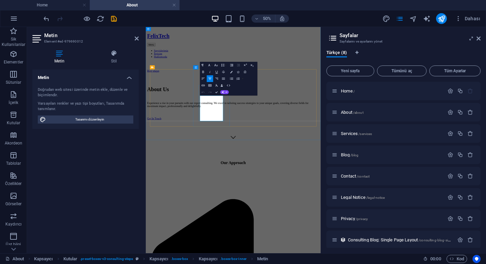
click at [223, 92] on icon "button" at bounding box center [222, 92] width 3 height 3
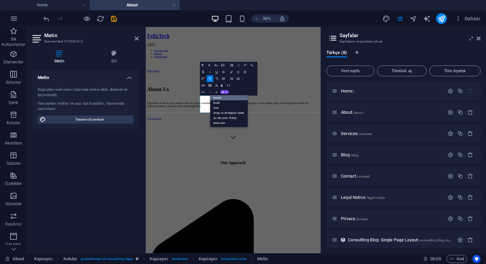
click at [226, 95] on link "Geliştir" at bounding box center [229, 97] width 38 height 5
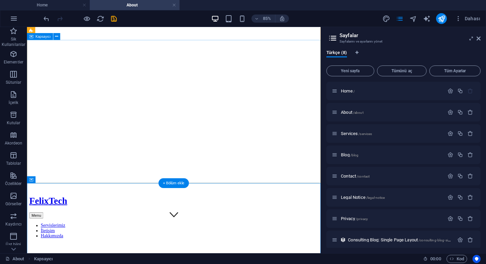
scroll to position [32, 0]
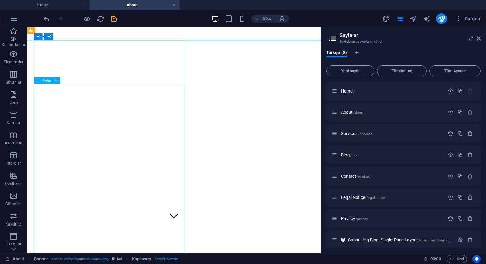
drag, startPoint x: 209, startPoint y: 151, endPoint x: 234, endPoint y: 151, distance: 25.0
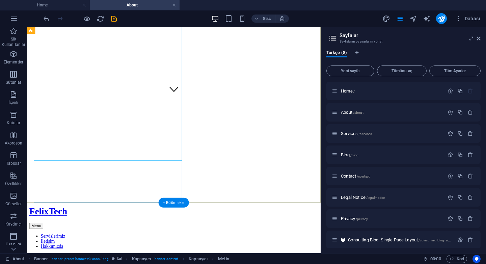
scroll to position [184, 0]
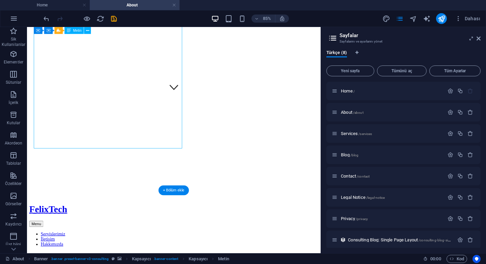
drag, startPoint x: 36, startPoint y: 139, endPoint x: 107, endPoint y: 157, distance: 73.0
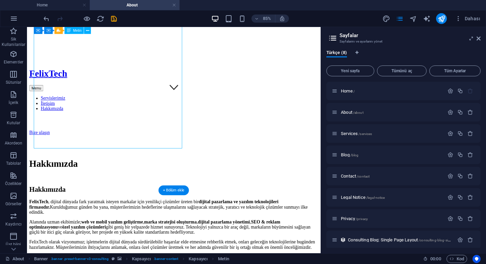
scroll to position [0, 0]
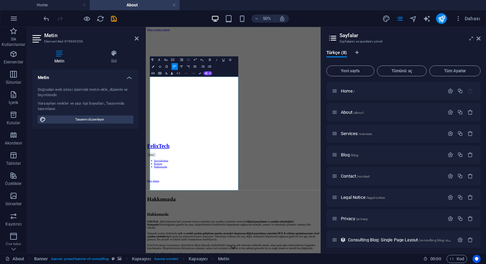
drag, startPoint x: 286, startPoint y: 349, endPoint x: 145, endPoint y: 327, distance: 141.7
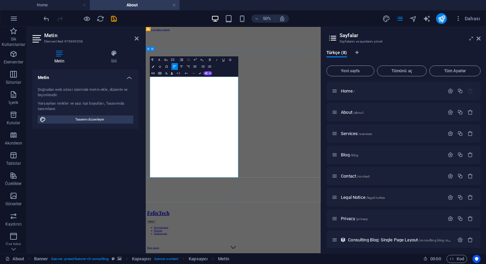
drag, startPoint x: 156, startPoint y: 134, endPoint x: 302, endPoint y: 322, distance: 237.8
click at [154, 67] on button "Colors" at bounding box center [153, 66] width 6 height 7
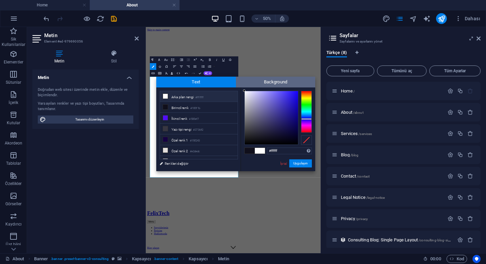
drag, startPoint x: 261, startPoint y: 113, endPoint x: 240, endPoint y: 87, distance: 33.4
click at [240, 87] on div "Text Background less Arka plan rengi #ffffff Birincil renk #100f1b İkincil renk" at bounding box center [235, 124] width 159 height 94
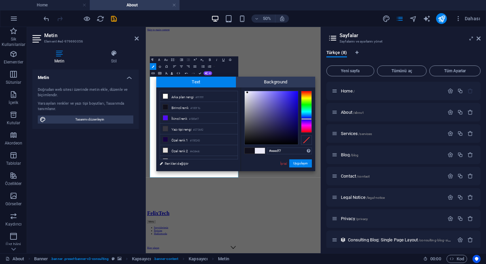
type input "#f1f0f7"
click at [246, 92] on div at bounding box center [245, 92] width 2 height 2
click at [298, 164] on button "Uygulayın" at bounding box center [300, 163] width 23 height 8
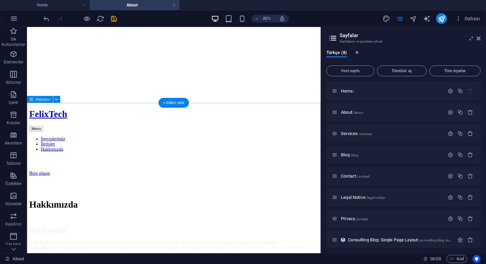
scroll to position [261, 0]
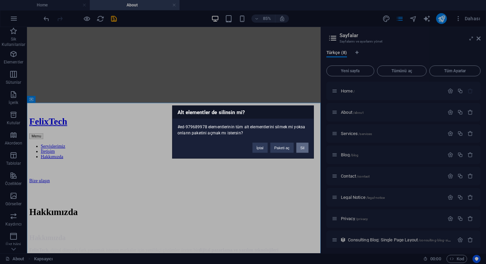
click at [305, 152] on button "Sil" at bounding box center [302, 148] width 12 height 10
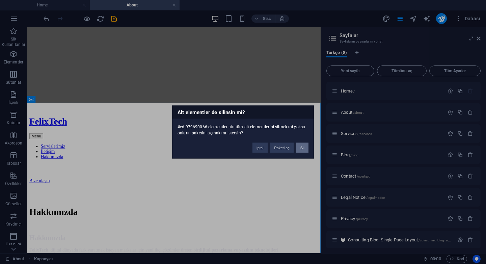
click at [301, 150] on button "Sil" at bounding box center [302, 148] width 12 height 10
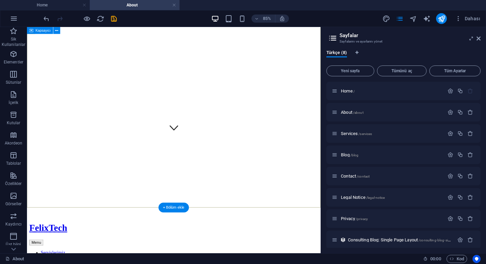
scroll to position [138, 0]
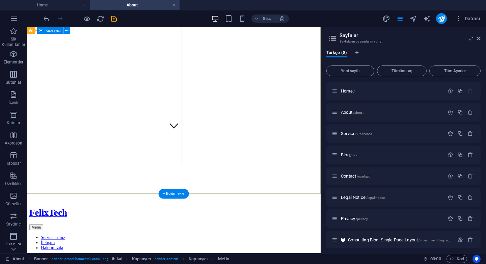
scroll to position [0, 0]
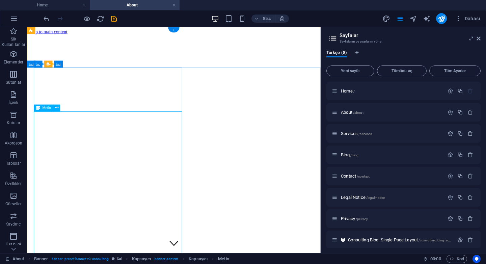
drag, startPoint x: 209, startPoint y: 157, endPoint x: 293, endPoint y: 157, distance: 84.0
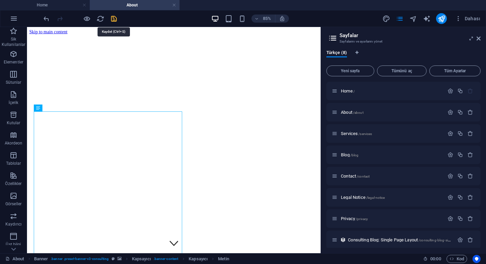
click at [113, 17] on icon "save" at bounding box center [114, 19] width 8 height 8
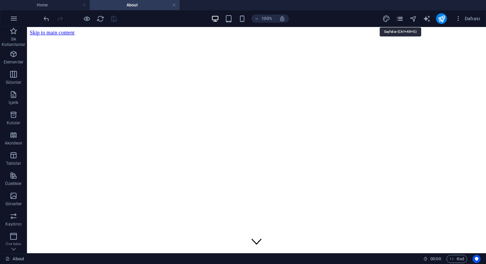
click at [402, 19] on icon "pages" at bounding box center [400, 19] width 8 height 8
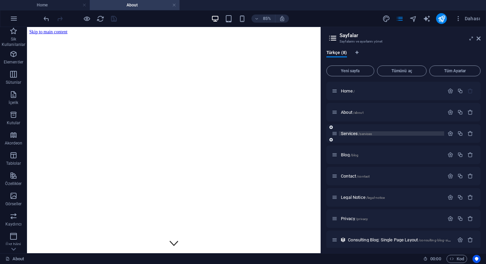
click at [373, 134] on p "Services /services" at bounding box center [391, 133] width 101 height 4
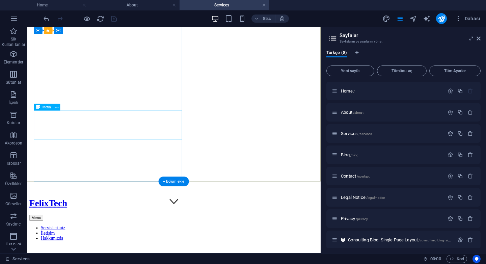
scroll to position [8, 0]
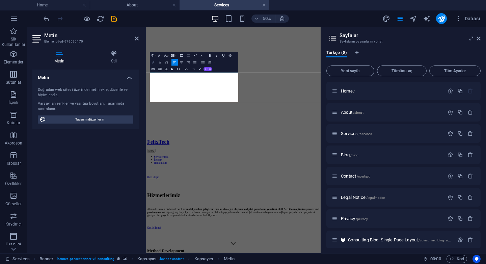
click at [155, 62] on button "Colors" at bounding box center [153, 62] width 6 height 7
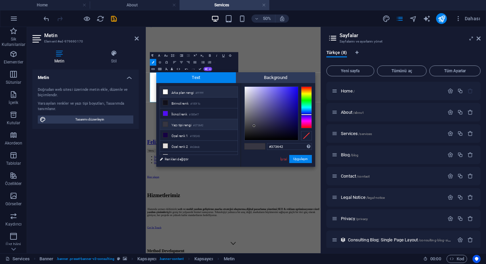
click at [165, 91] on icon at bounding box center [165, 91] width 5 height 5
type input "#ffffff"
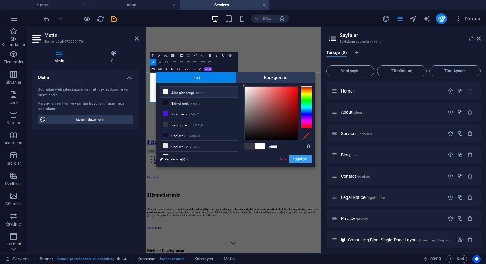
click at [298, 158] on button "Uygulayın" at bounding box center [300, 159] width 23 height 8
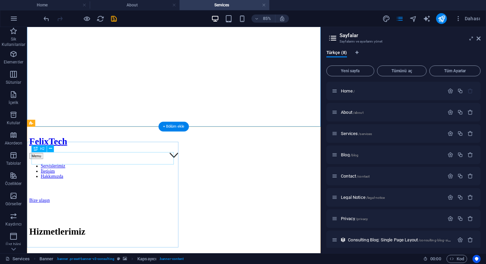
scroll to position [104, 0]
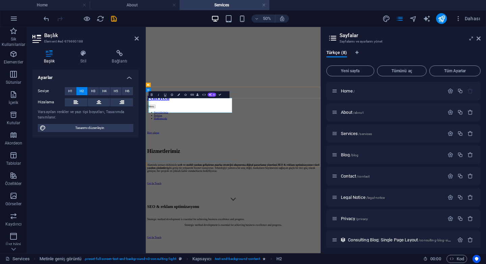
drag, startPoint x: 200, startPoint y: 174, endPoint x: 196, endPoint y: 173, distance: 3.4
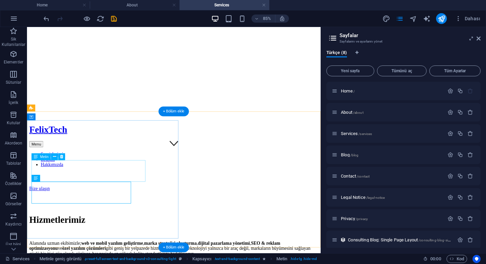
scroll to position [117, 0]
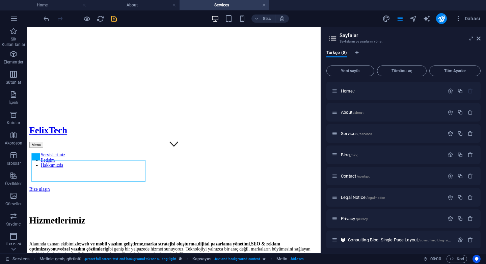
click at [113, 17] on icon "save" at bounding box center [114, 19] width 8 height 8
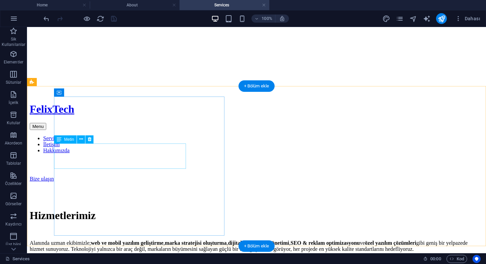
scroll to position [155, 0]
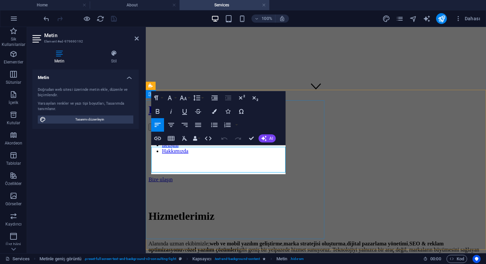
scroll to position [153, 0]
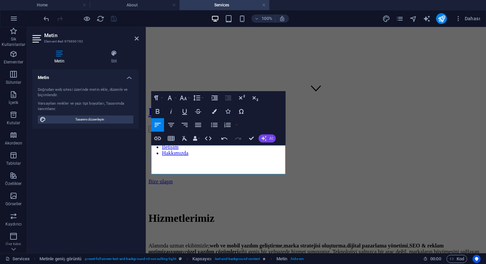
click at [263, 137] on icon "button" at bounding box center [263, 138] width 5 height 5
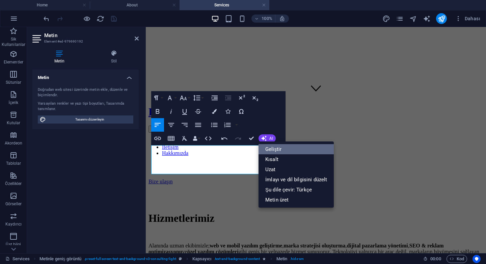
click at [278, 150] on link "Geliştir" at bounding box center [296, 149] width 75 height 10
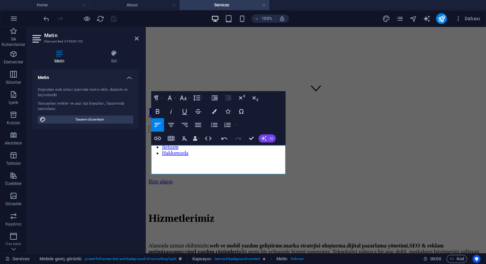
click at [272, 140] on span "AI" at bounding box center [271, 138] width 4 height 4
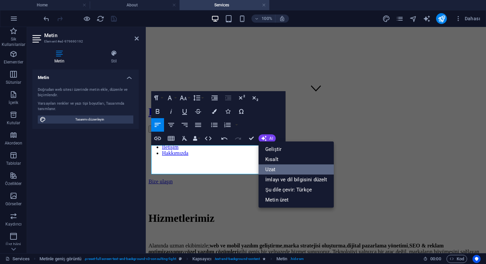
click at [281, 170] on link "Uzat" at bounding box center [296, 169] width 75 height 10
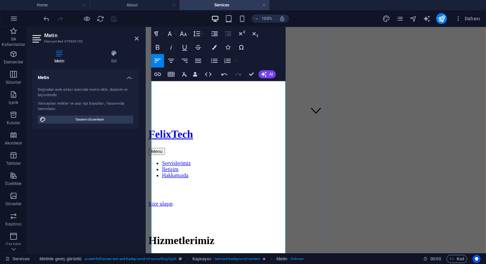
scroll to position [66, 0]
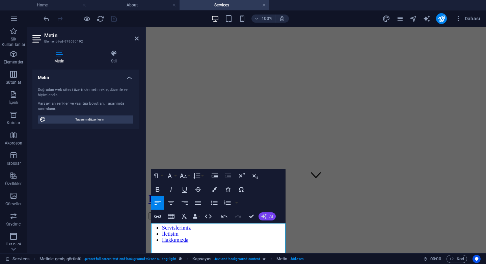
click at [259, 217] on button "AI" at bounding box center [267, 216] width 17 height 8
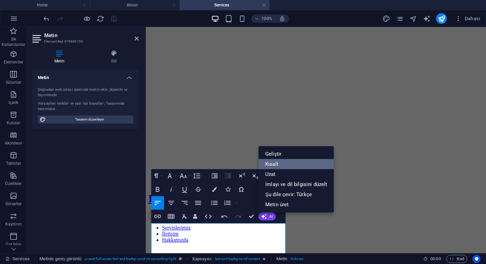
click at [290, 164] on link "Kısalt" at bounding box center [296, 164] width 75 height 10
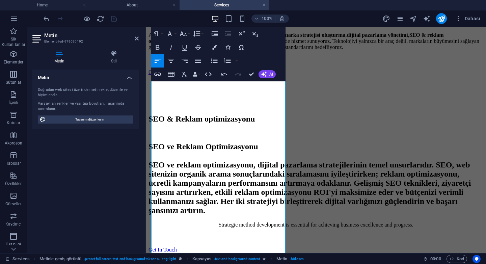
scroll to position [356, 0]
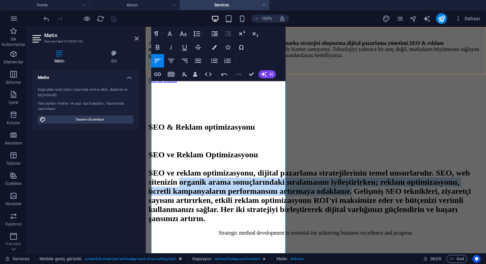
drag, startPoint x: 218, startPoint y: 220, endPoint x: 148, endPoint y: 67, distance: 167.9
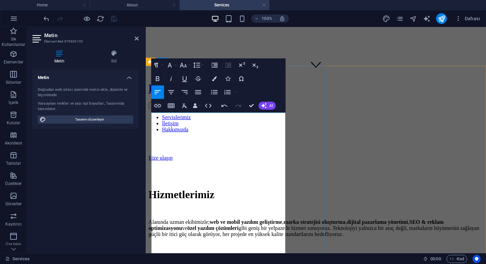
scroll to position [176, 0]
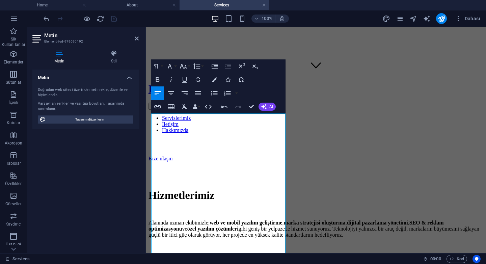
drag, startPoint x: 258, startPoint y: 146, endPoint x: 141, endPoint y: 114, distance: 121.6
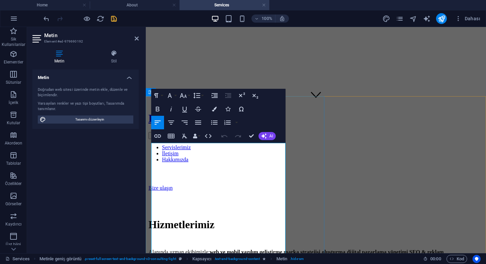
click at [175, 96] on button "Font Family" at bounding box center [171, 95] width 13 height 13
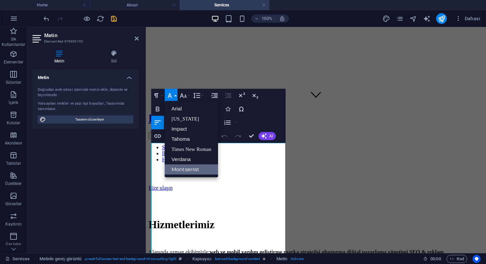
scroll to position [0, 0]
click at [188, 110] on link "Arial" at bounding box center [191, 109] width 53 height 10
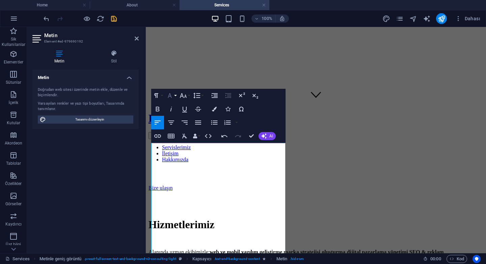
click at [175, 96] on button "Font Family" at bounding box center [171, 95] width 13 height 13
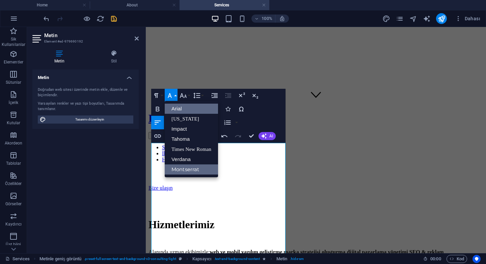
click at [185, 170] on link "Montserrat" at bounding box center [191, 169] width 53 height 10
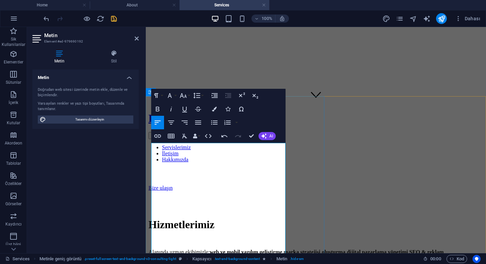
click at [157, 109] on icon "button" at bounding box center [158, 109] width 4 height 5
click at [175, 96] on button "Font Family" at bounding box center [171, 95] width 13 height 13
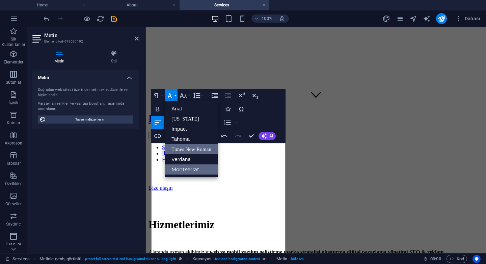
click at [191, 147] on link "Times New Roman" at bounding box center [191, 149] width 53 height 10
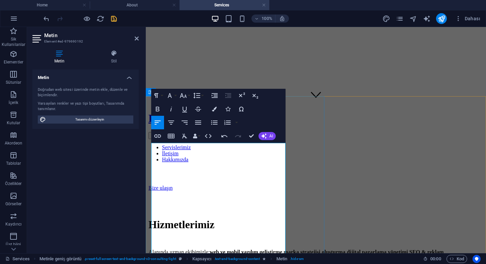
click at [170, 95] on icon "button" at bounding box center [170, 95] width 8 height 8
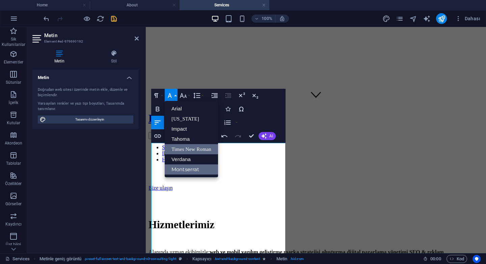
click at [187, 169] on link "Montserrat" at bounding box center [191, 169] width 53 height 10
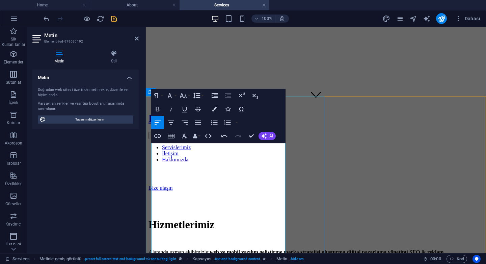
click at [172, 94] on icon "button" at bounding box center [170, 95] width 8 height 8
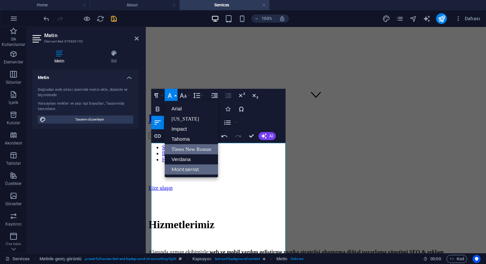
click at [184, 167] on link "Montserrat" at bounding box center [191, 169] width 53 height 10
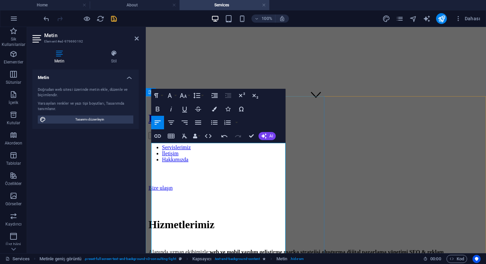
click at [172, 95] on icon "button" at bounding box center [170, 95] width 8 height 8
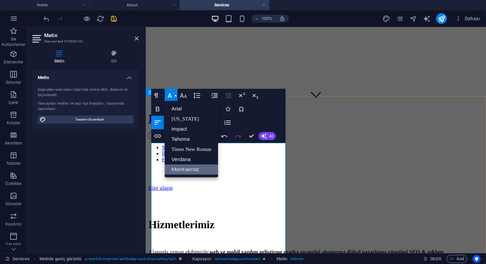
drag, startPoint x: 251, startPoint y: 136, endPoint x: 224, endPoint y: 109, distance: 38.2
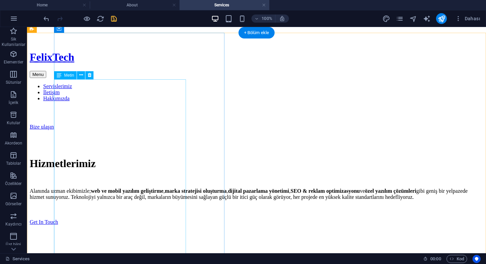
scroll to position [210, 0]
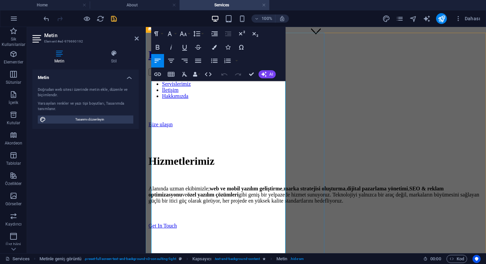
click at [188, 35] on button "Font Size" at bounding box center [184, 33] width 13 height 13
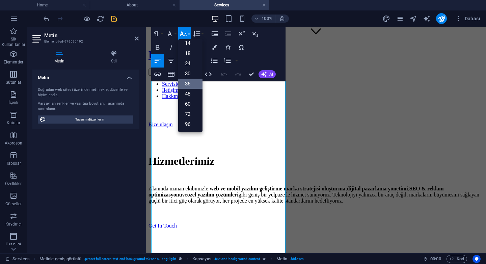
scroll to position [54, 0]
click at [190, 46] on link "14" at bounding box center [190, 43] width 24 height 10
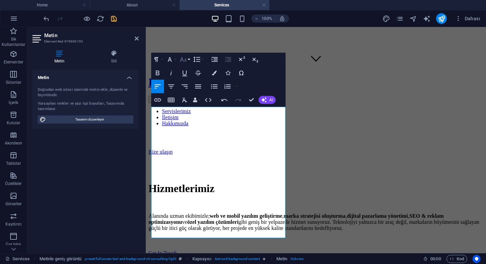
click at [187, 62] on button "Font Size" at bounding box center [184, 59] width 13 height 13
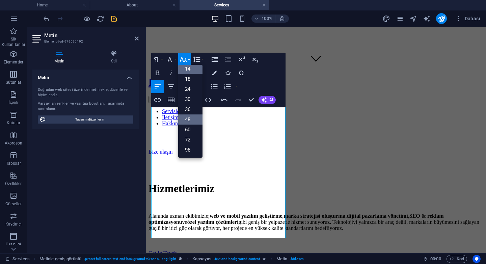
scroll to position [24, 0]
click at [192, 71] on link "10" at bounding box center [190, 69] width 24 height 10
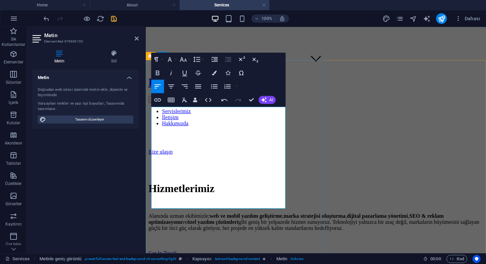
click at [175, 58] on button "Font Family" at bounding box center [171, 59] width 13 height 13
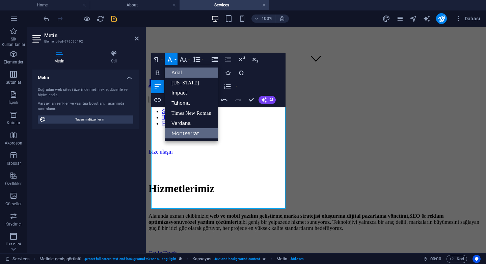
scroll to position [0, 0]
click at [191, 74] on link "Arial" at bounding box center [191, 72] width 53 height 10
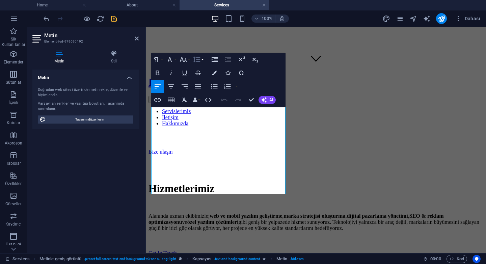
click at [201, 60] on button "Line Height" at bounding box center [198, 59] width 13 height 13
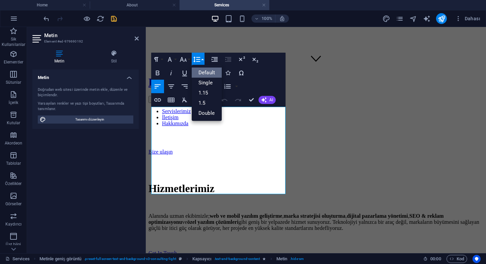
click at [206, 73] on link "Default" at bounding box center [207, 72] width 30 height 10
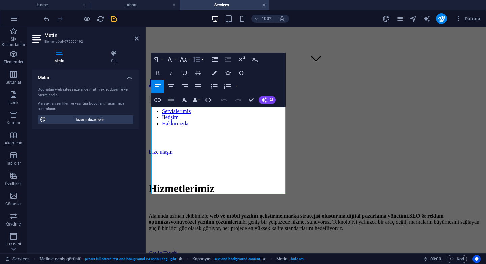
click at [203, 59] on button "Line Height" at bounding box center [198, 59] width 13 height 13
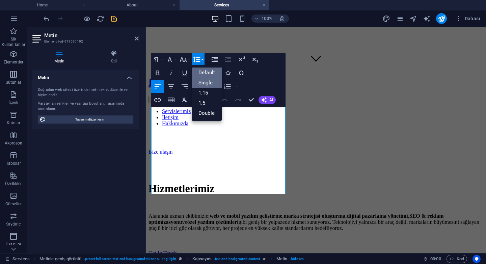
click at [207, 82] on link "Single" at bounding box center [207, 83] width 30 height 10
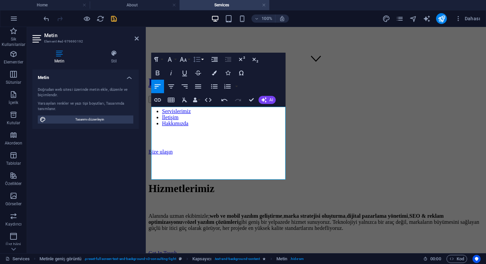
click at [200, 58] on icon "button" at bounding box center [197, 59] width 8 height 8
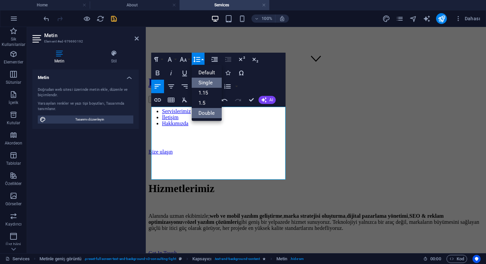
click at [212, 110] on link "Double" at bounding box center [207, 113] width 30 height 10
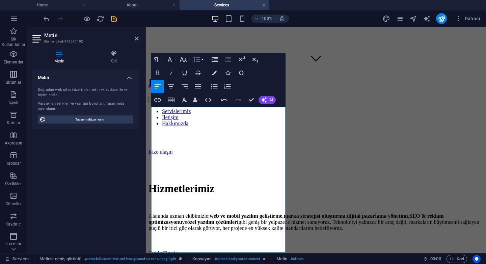
click at [202, 58] on button "Line Height" at bounding box center [198, 59] width 13 height 13
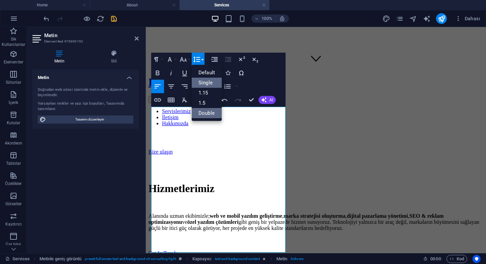
click at [207, 83] on link "Single" at bounding box center [207, 83] width 30 height 10
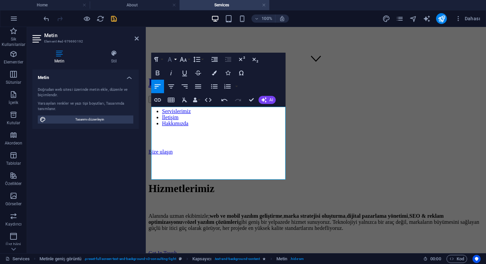
click at [175, 59] on button "Font Family" at bounding box center [171, 59] width 13 height 13
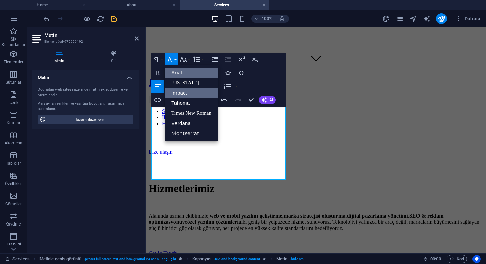
click at [186, 93] on link "Impact" at bounding box center [191, 93] width 53 height 10
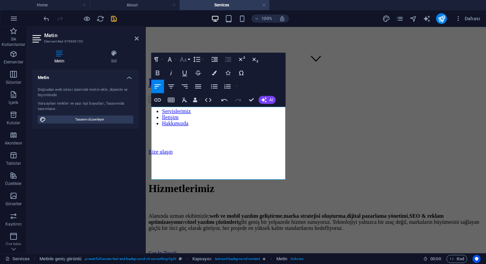
click at [185, 59] on icon "button" at bounding box center [183, 59] width 8 height 8
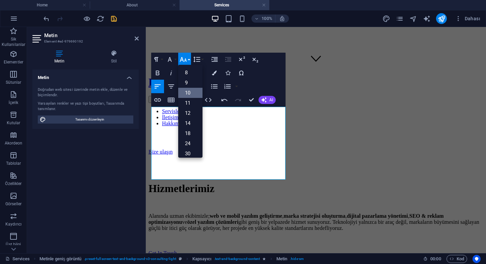
scroll to position [28, 0]
click at [168, 59] on icon "button" at bounding box center [170, 59] width 8 height 8
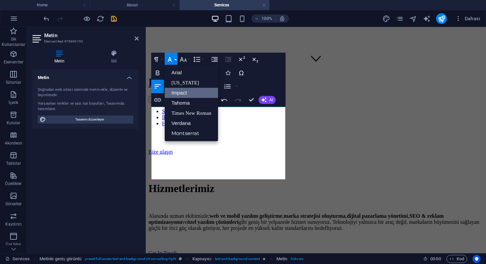
scroll to position [0, 0]
click at [184, 111] on link "Times New Roman" at bounding box center [191, 113] width 53 height 10
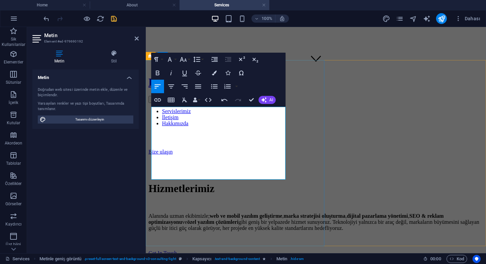
click at [171, 58] on icon "button" at bounding box center [170, 59] width 8 height 8
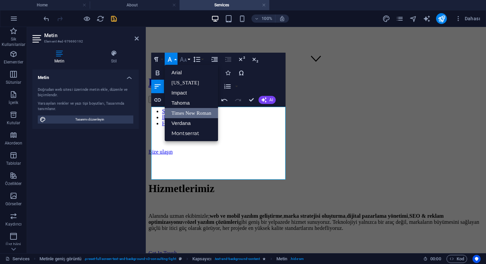
click at [189, 58] on button "Font Size" at bounding box center [184, 59] width 13 height 13
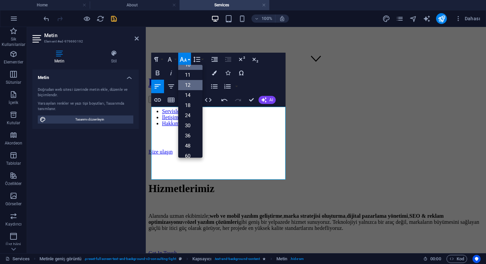
click at [190, 87] on link "12" at bounding box center [190, 85] width 24 height 10
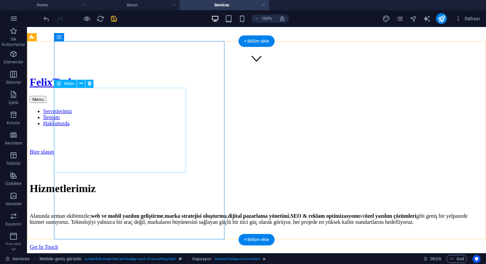
scroll to position [202, 0]
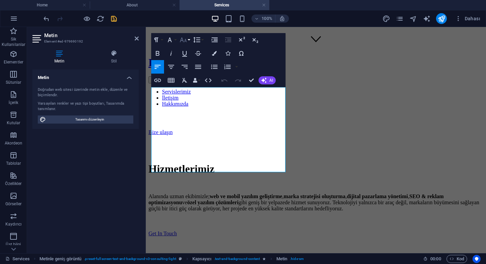
click at [187, 39] on icon "button" at bounding box center [183, 40] width 8 height 8
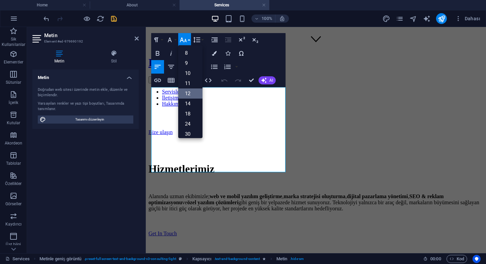
scroll to position [48, 0]
click at [190, 59] on link "14" at bounding box center [190, 55] width 24 height 10
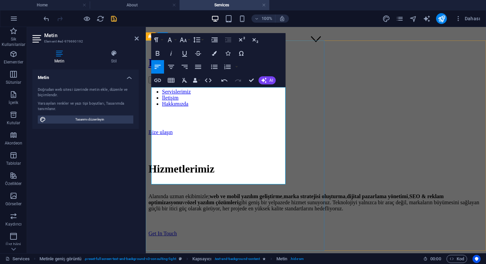
click at [174, 40] on button "Font Family" at bounding box center [171, 39] width 13 height 13
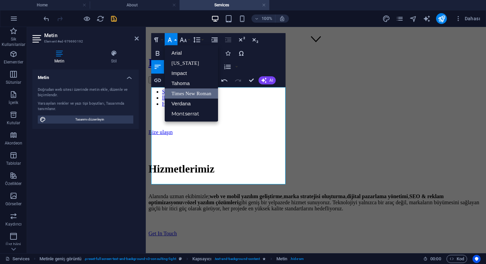
scroll to position [0, 0]
click at [194, 60] on link "[US_STATE]" at bounding box center [191, 63] width 53 height 10
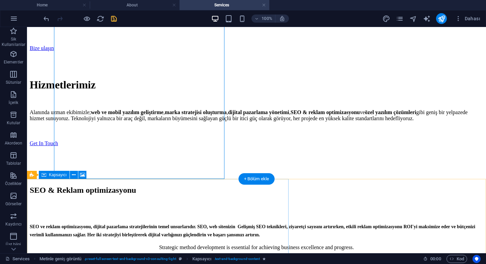
scroll to position [288, 0]
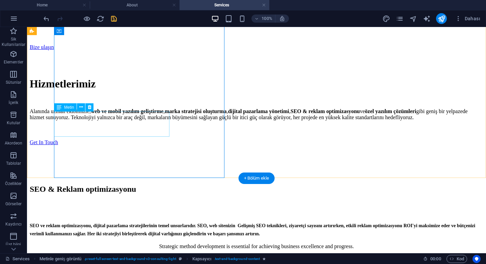
click at [127, 243] on div "Strategic method development is essential for achieving business excellence and…" at bounding box center [257, 246] width 454 height 6
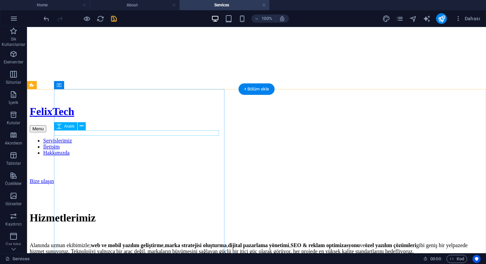
scroll to position [154, 0]
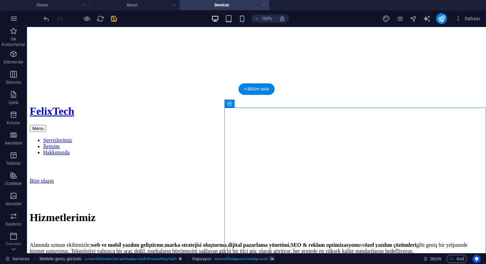
select select "px"
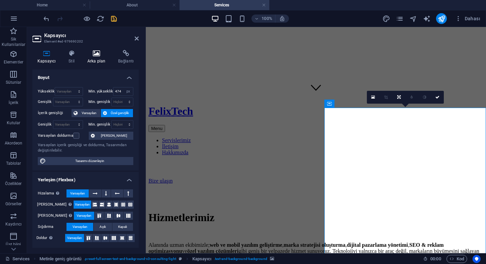
click at [96, 57] on h4 "Arka plan" at bounding box center [97, 57] width 31 height 14
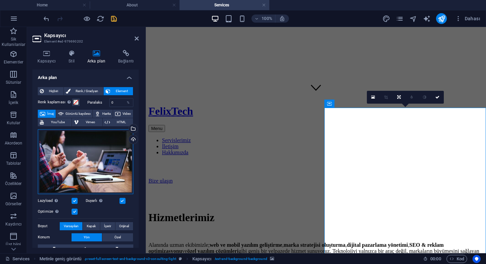
click at [100, 161] on div "Dosyaları buraya sürükleyin, dosyaları seçmek için tıklayın veya Dosyalardan ya…" at bounding box center [86, 161] width 96 height 65
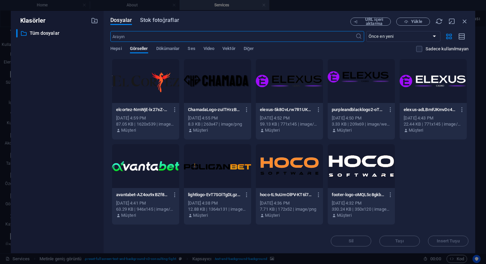
click at [148, 21] on span "Stok fotoğraflar" at bounding box center [159, 20] width 39 height 8
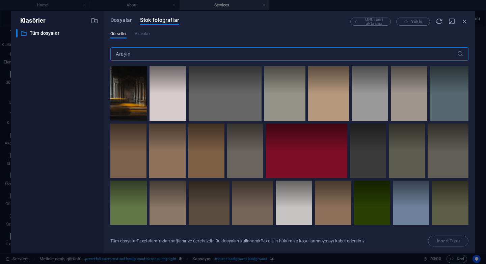
click at [156, 53] on input "text" at bounding box center [283, 53] width 347 height 13
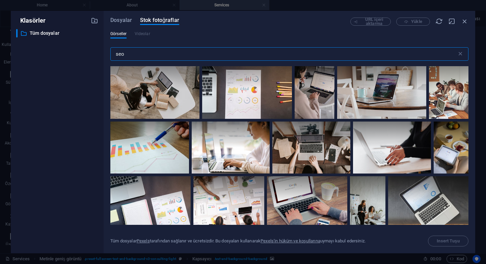
scroll to position [237, 0]
type input "seo"
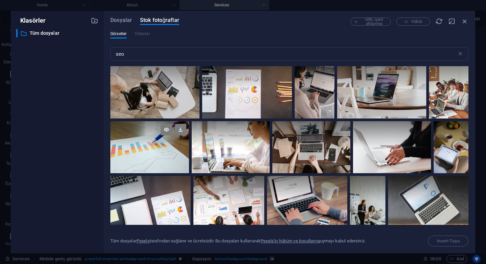
click at [158, 140] on div at bounding box center [149, 134] width 79 height 26
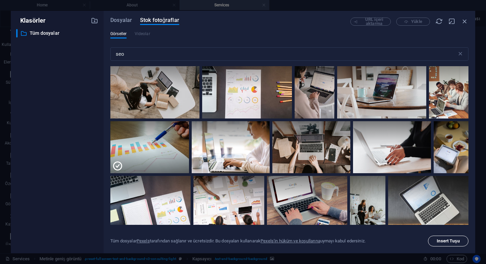
click at [448, 241] on span "Insert Tuşu" at bounding box center [448, 241] width 23 height 4
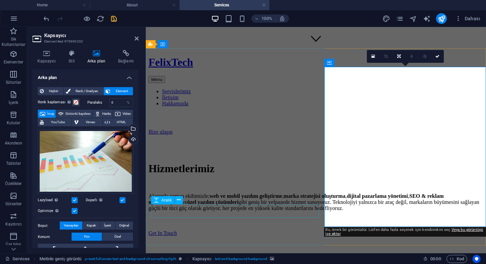
scroll to position [204, 0]
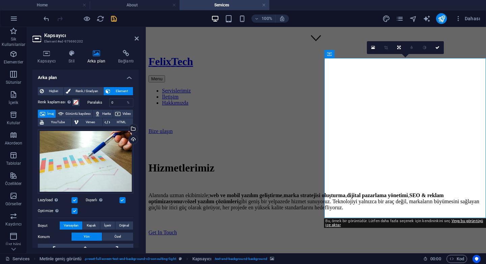
click at [114, 21] on icon "save" at bounding box center [114, 19] width 8 height 8
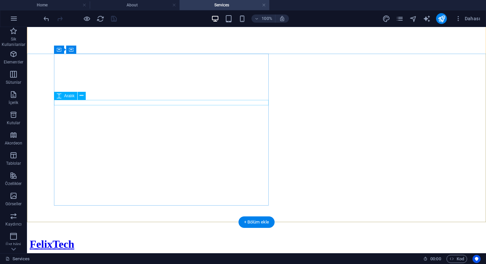
scroll to position [0, 0]
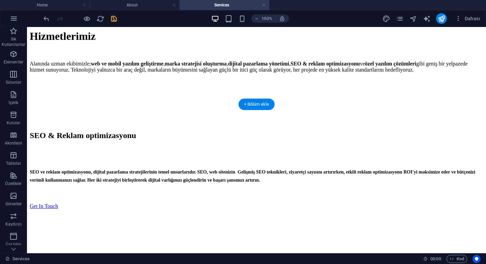
scroll to position [337, 0]
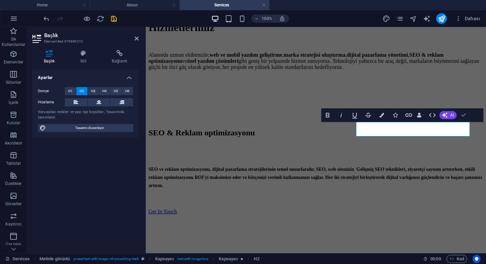
scroll to position [348, 0]
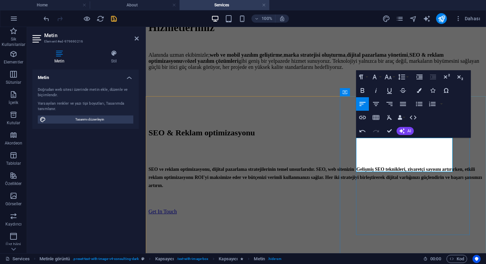
scroll to position [357, 0]
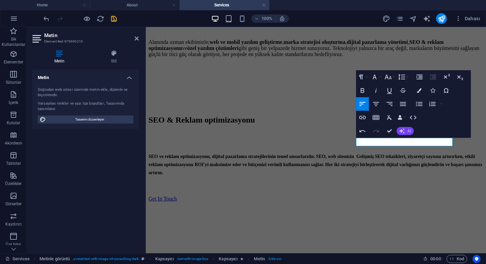
click at [406, 130] on button "AI" at bounding box center [405, 131] width 17 height 8
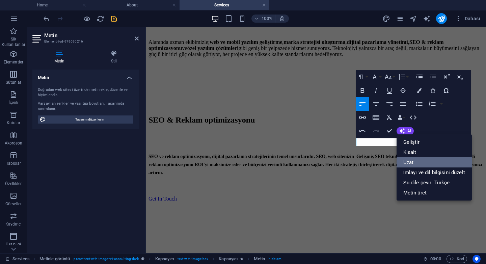
click at [416, 161] on link "Uzat" at bounding box center [434, 162] width 75 height 10
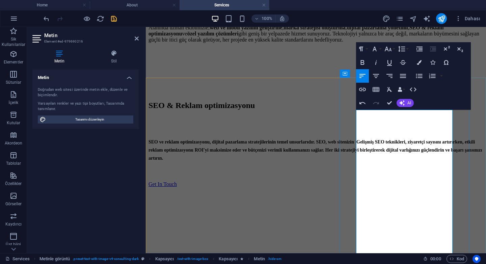
scroll to position [375, 0]
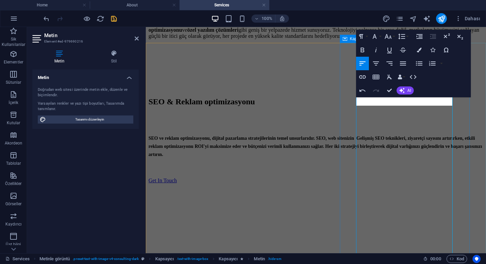
scroll to position [397, 0]
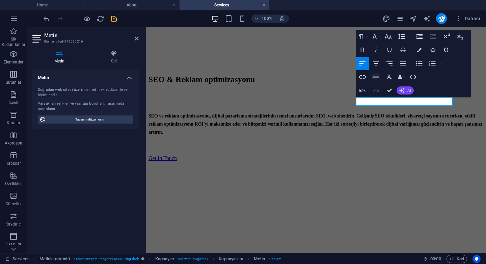
click at [404, 90] on icon "button" at bounding box center [401, 90] width 5 height 5
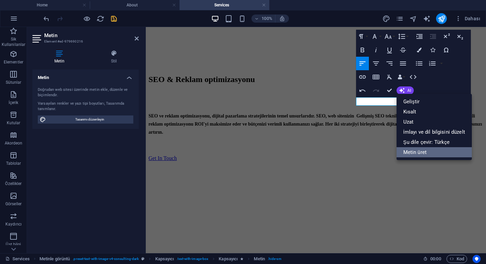
click at [415, 154] on link "Metin üret" at bounding box center [434, 152] width 75 height 10
select select "English"
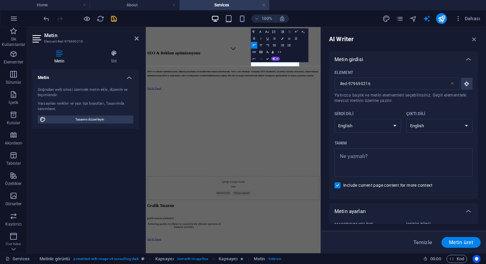
scroll to position [0, 0]
click at [476, 39] on icon "button" at bounding box center [473, 38] width 7 height 7
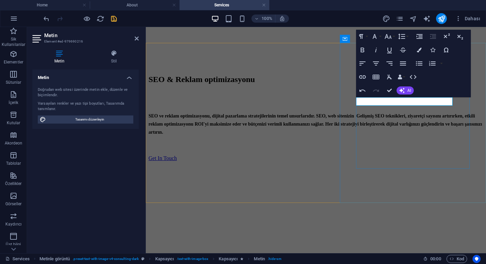
click at [406, 89] on button "AI" at bounding box center [405, 90] width 17 height 8
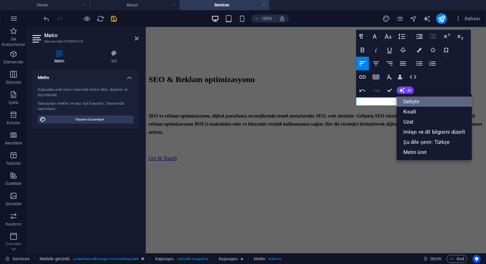
click at [416, 101] on link "Geliştir" at bounding box center [434, 102] width 75 height 10
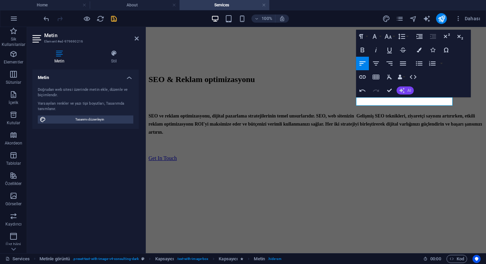
click at [406, 94] on button "AI" at bounding box center [405, 90] width 17 height 8
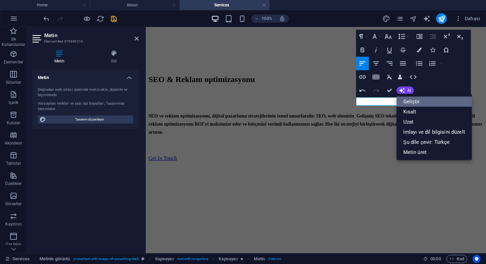
click at [407, 101] on link "Geliştir" at bounding box center [434, 102] width 75 height 10
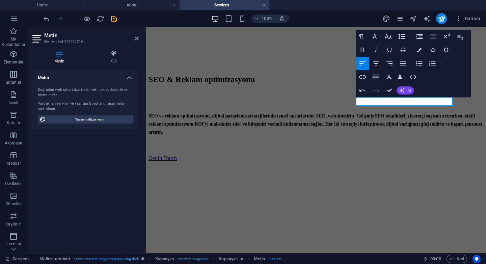
click at [407, 90] on button "AI" at bounding box center [405, 90] width 17 height 8
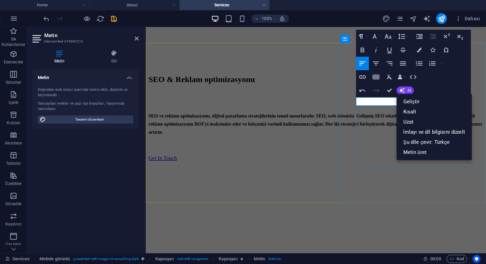
click at [413, 121] on link "Uzat" at bounding box center [434, 122] width 75 height 10
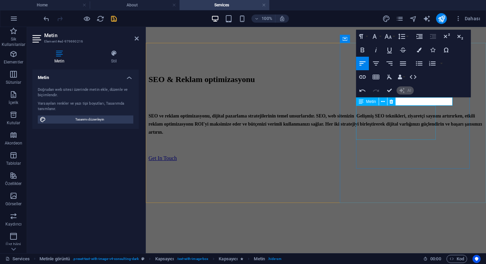
scroll to position [375, 0]
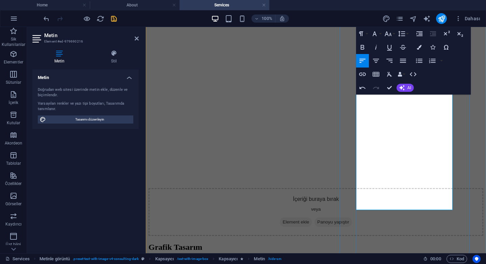
scroll to position [543, 0]
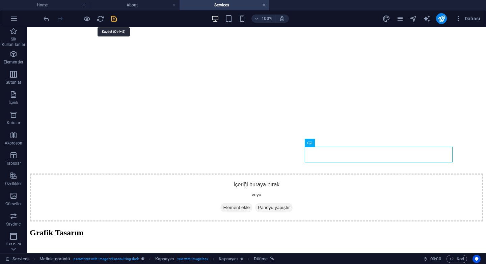
click at [114, 19] on icon "save" at bounding box center [114, 19] width 8 height 8
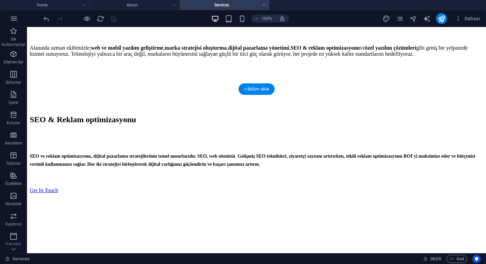
scroll to position [494, 0]
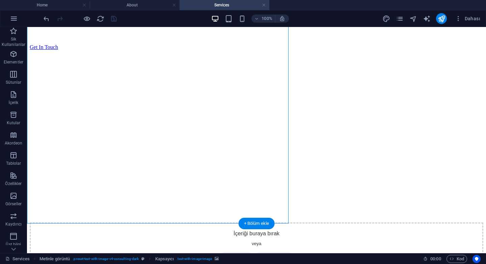
select select "px"
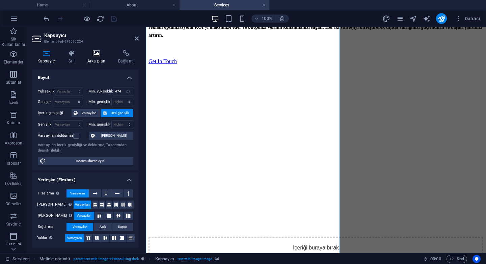
click at [99, 53] on icon at bounding box center [96, 53] width 28 height 7
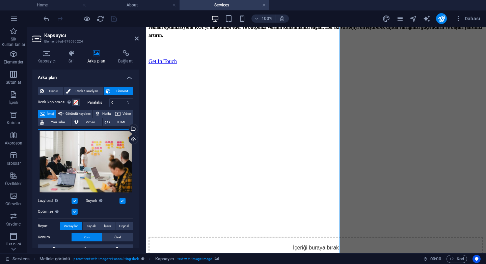
click at [102, 164] on div "Dosyaları buraya sürükleyin, dosyaları seçmek için tıklayın veya Dosyalardan ya…" at bounding box center [86, 161] width 96 height 65
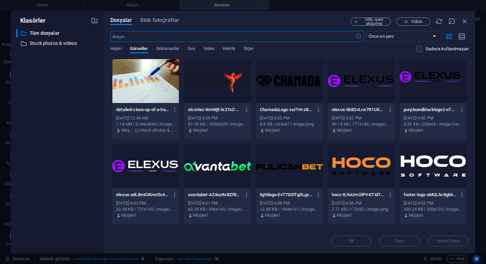
click at [102, 164] on div "Klasörler ​ Tüm dosyalar Tüm dosyalar ​ Stock photos & videos Stock photos & vi…" at bounding box center [57, 132] width 93 height 242
click at [155, 21] on span "Stok fotoğraflar" at bounding box center [159, 20] width 39 height 8
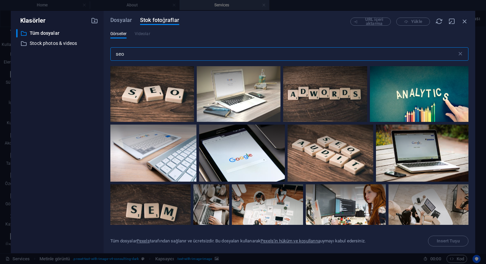
click at [187, 60] on input "seo" at bounding box center [283, 53] width 347 height 13
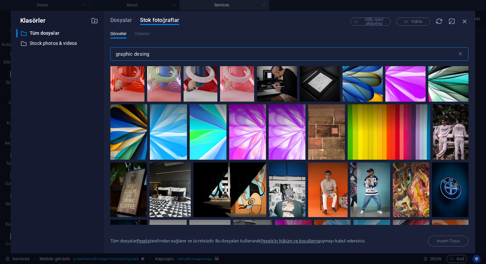
scroll to position [119, 0]
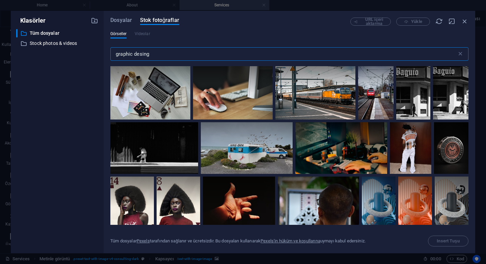
click at [115, 53] on input "graphic desing" at bounding box center [283, 53] width 347 height 13
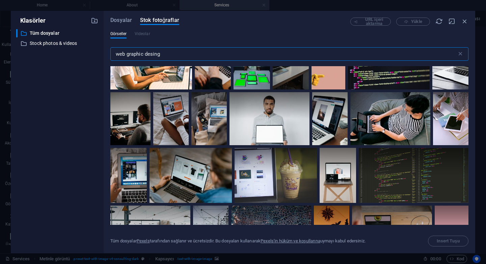
scroll to position [340, 0]
type input "web graphic desing"
click at [120, 123] on div at bounding box center [130, 118] width 40 height 53
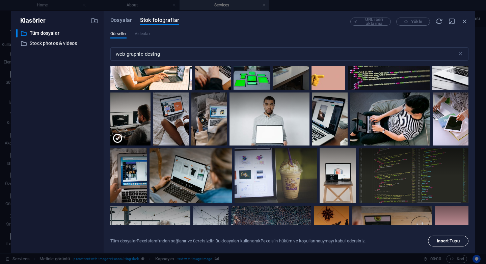
click at [452, 242] on span "Insert Tuşu" at bounding box center [448, 241] width 23 height 4
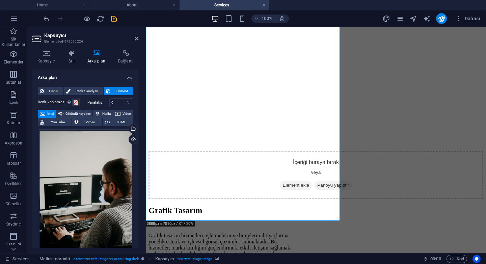
scroll to position [571, 0]
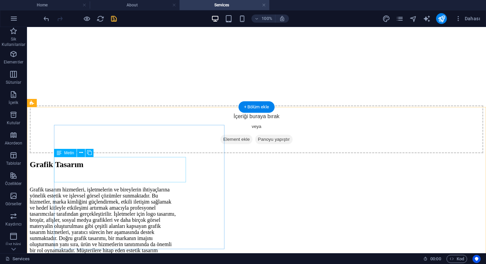
scroll to position [614, 0]
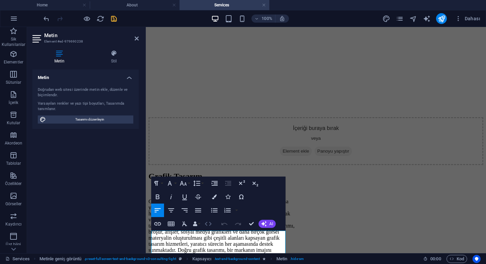
scroll to position [622, 0]
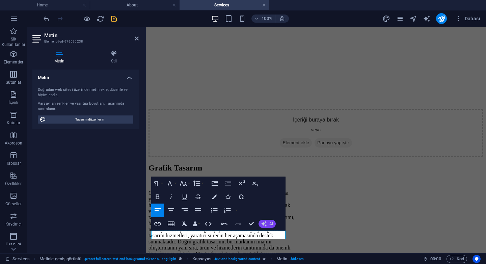
click at [272, 223] on span "AI" at bounding box center [271, 224] width 4 height 4
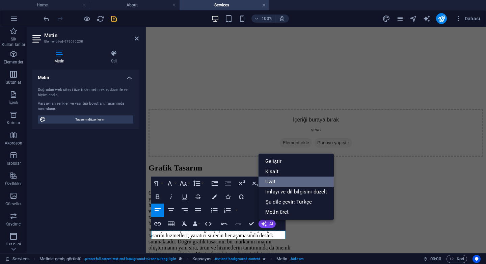
click at [286, 181] on link "Uzat" at bounding box center [296, 182] width 75 height 10
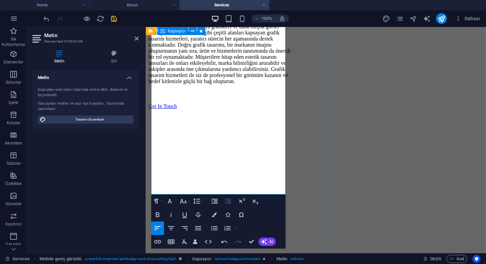
scroll to position [816, 0]
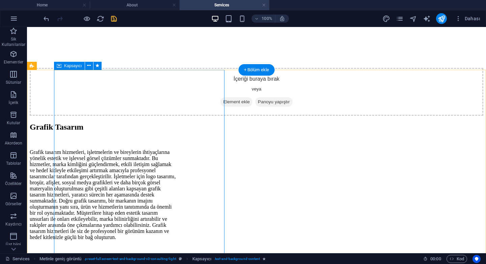
scroll to position [652, 0]
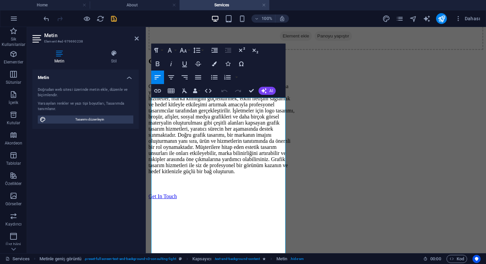
drag, startPoint x: 256, startPoint y: 105, endPoint x: 126, endPoint y: 98, distance: 130.5
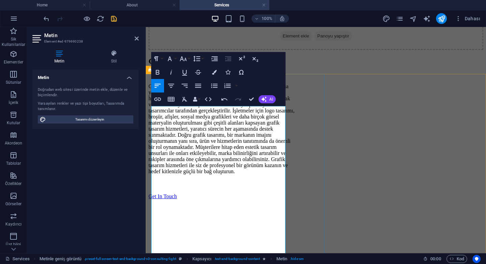
scroll to position [720, 0]
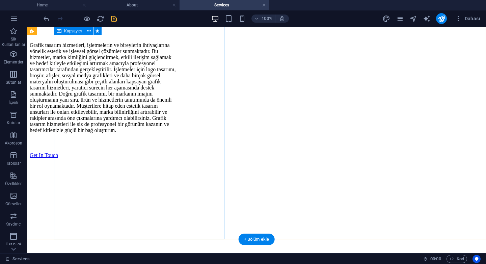
scroll to position [752, 0]
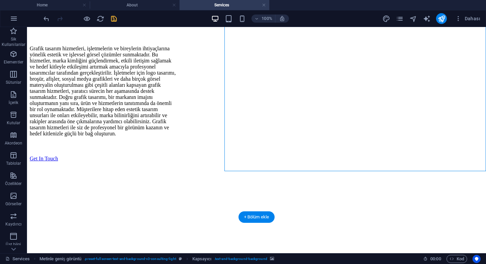
select select "px"
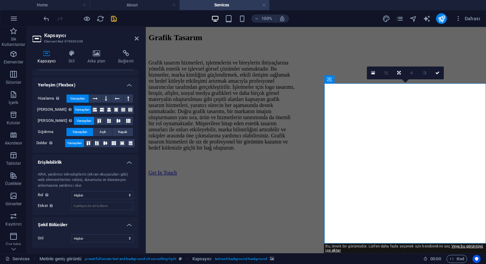
scroll to position [0, 0]
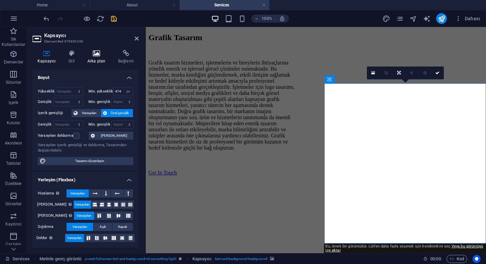
click at [95, 60] on h4 "Arka plan" at bounding box center [97, 57] width 31 height 14
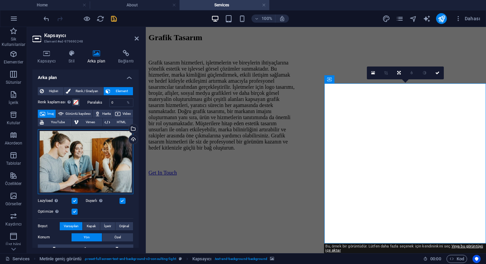
click at [93, 162] on div "Dosyaları buraya sürükleyin, dosyaları seçmek için tıklayın veya Dosyalardan ya…" at bounding box center [86, 161] width 96 height 65
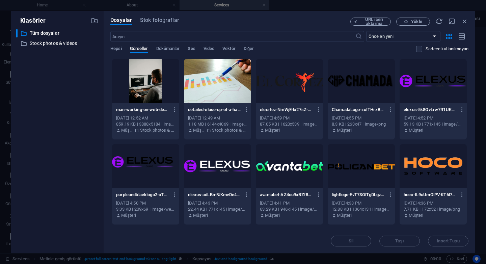
click at [93, 162] on div "​ Tüm dosyalar Tüm dosyalar ​ Stock photos & videos Stock photos & videos" at bounding box center [57, 138] width 82 height 219
click at [157, 21] on span "Stok fotoğraflar" at bounding box center [159, 20] width 39 height 8
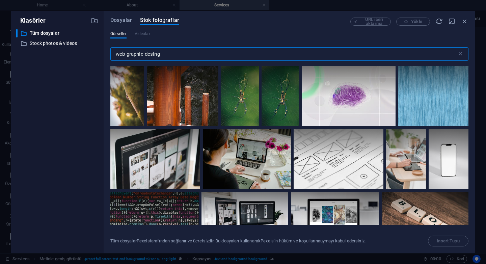
click at [159, 56] on input "web graphic desing" at bounding box center [283, 53] width 347 height 13
drag, startPoint x: 188, startPoint y: 54, endPoint x: 100, endPoint y: 50, distance: 87.8
click at [100, 50] on div "Klasörler ​ Tüm dosyalar Tüm dosyalar ​ Stock photos & videos Stock photos & vi…" at bounding box center [243, 132] width 464 height 242
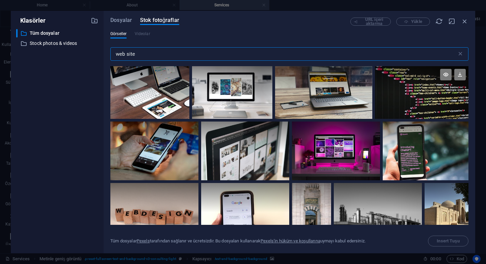
type input "web site"
click at [386, 84] on div at bounding box center [421, 79] width 93 height 26
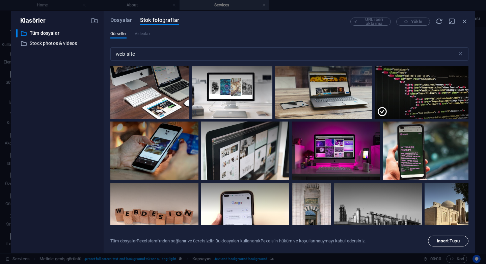
click at [445, 237] on button "Insert Tuşu" at bounding box center [448, 241] width 40 height 11
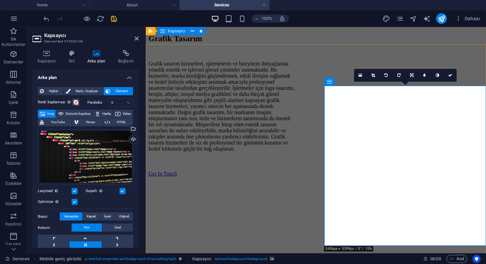
scroll to position [750, 0]
click at [450, 75] on icon at bounding box center [450, 75] width 4 height 4
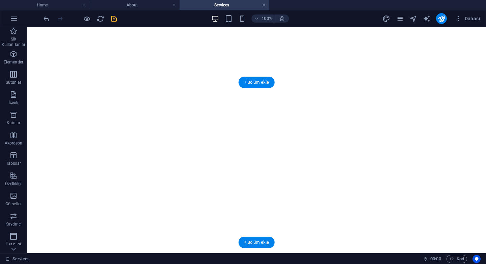
scroll to position [889, 0]
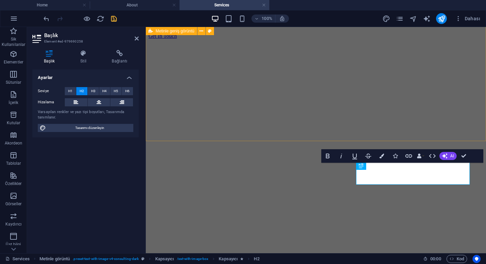
scroll to position [896, 0]
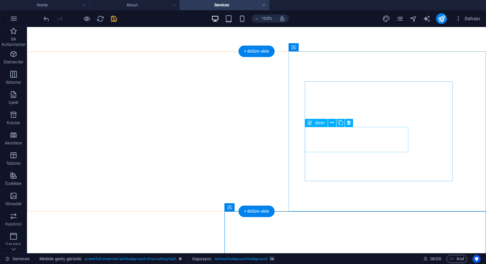
scroll to position [910, 0]
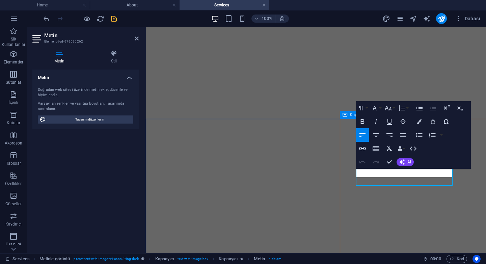
scroll to position [919, 0]
click at [405, 165] on button "AI" at bounding box center [405, 162] width 17 height 8
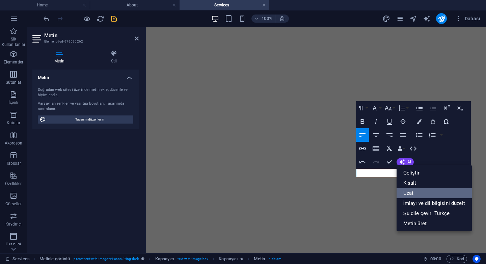
click at [420, 192] on link "Uzat" at bounding box center [434, 193] width 75 height 10
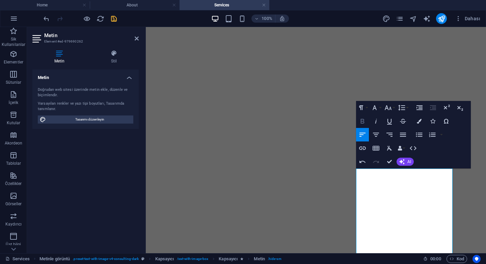
scroll to position [901, 0]
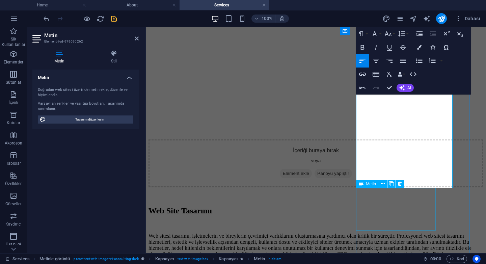
scroll to position [1162, 0]
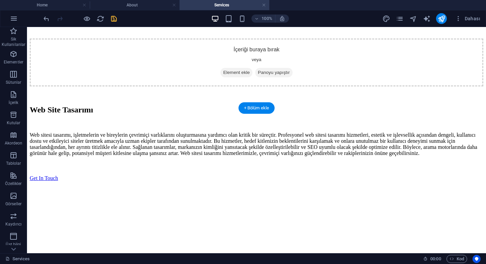
scroll to position [1153, 0]
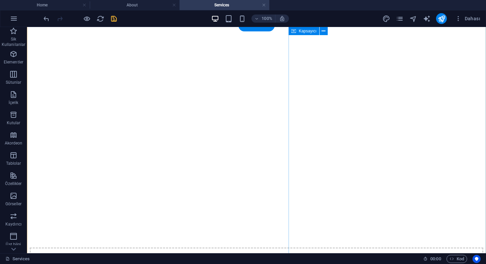
scroll to position [942, 0]
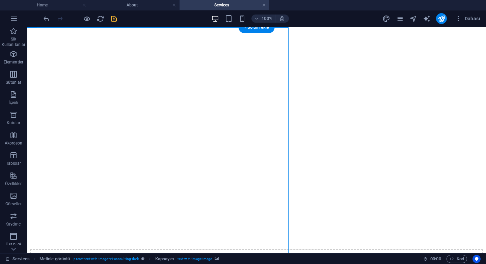
select select "px"
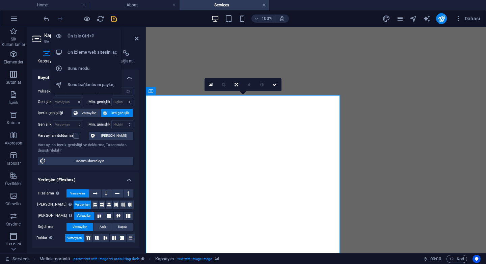
click at [91, 48] on li "Ön izleme web sitesini aç" at bounding box center [86, 52] width 70 height 16
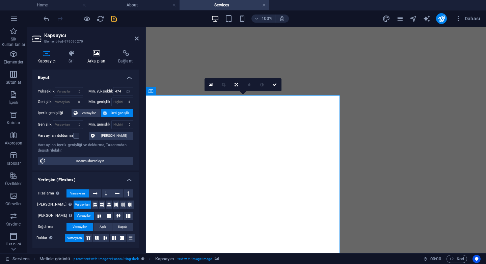
click at [94, 57] on h4 "Arka plan" at bounding box center [97, 57] width 31 height 14
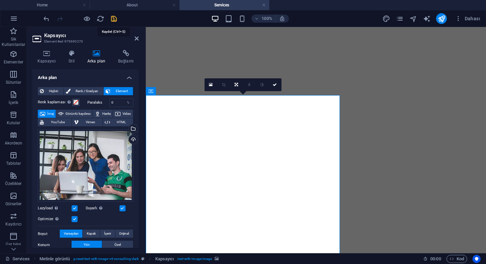
click at [116, 15] on icon "save" at bounding box center [114, 19] width 8 height 8
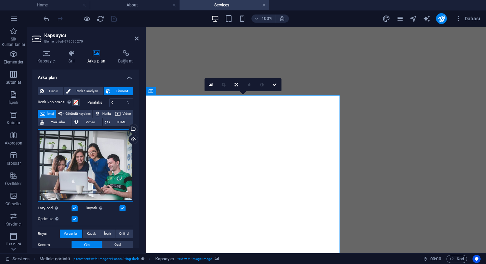
click at [111, 159] on div "Dosyaları buraya sürükleyin, dosyaları seçmek için tıklayın veya Dosyalardan ya…" at bounding box center [86, 165] width 96 height 73
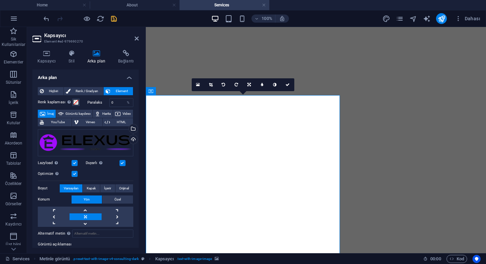
click at [99, 55] on icon at bounding box center [96, 53] width 28 height 7
click at [100, 139] on div "Dosyaları buraya sürükleyin, dosyaları seçmek için tıklayın veya Dosyalardan ya…" at bounding box center [86, 142] width 96 height 27
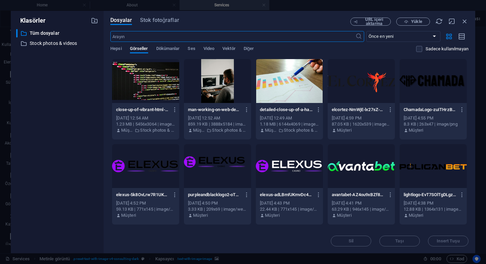
click at [199, 34] on input "text" at bounding box center [232, 36] width 245 height 11
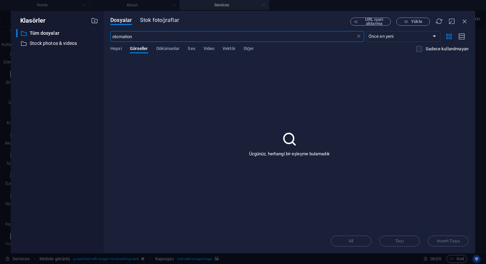
type input "otomation"
click at [152, 21] on span "Stok fotoğraflar" at bounding box center [159, 20] width 39 height 8
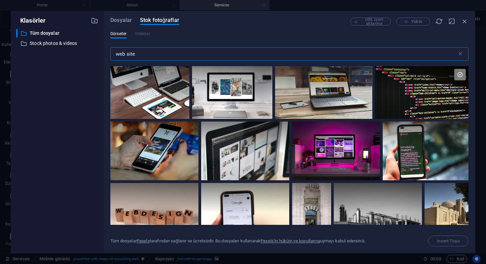
click at [160, 54] on input "web site" at bounding box center [283, 53] width 347 height 13
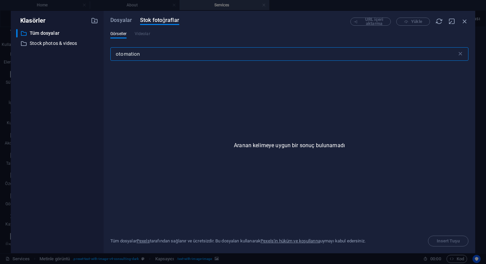
paste input "au"
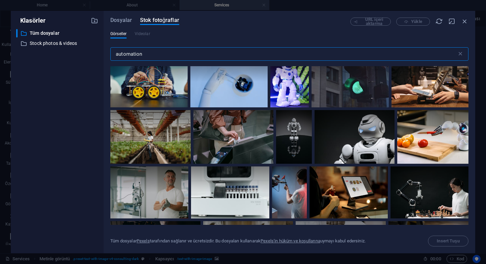
scroll to position [446, 0]
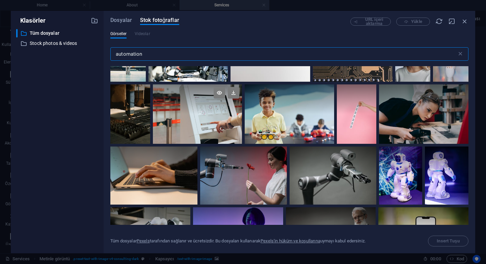
type input "automation"
click at [212, 111] on div at bounding box center [197, 99] width 89 height 30
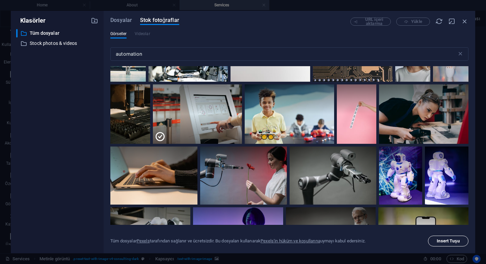
click at [444, 244] on button "Insert Tuşu" at bounding box center [448, 241] width 40 height 11
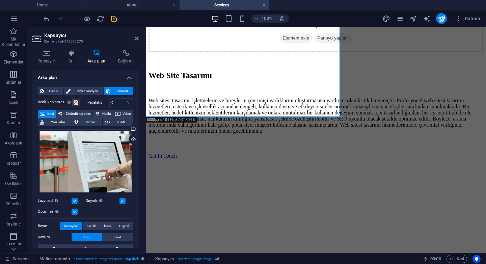
scroll to position [1281, 0]
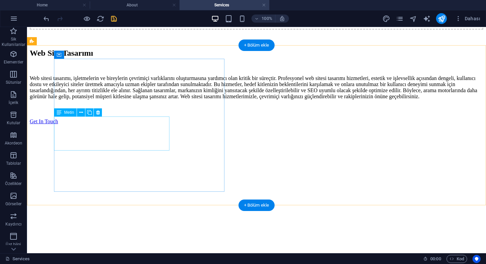
scroll to position [1211, 0]
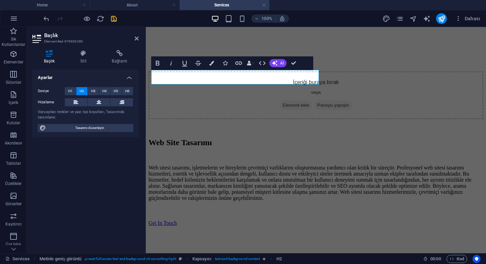
scroll to position [1347, 0]
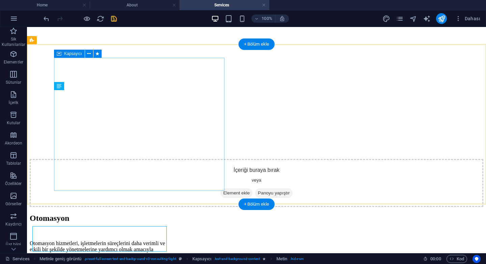
scroll to position [1211, 0]
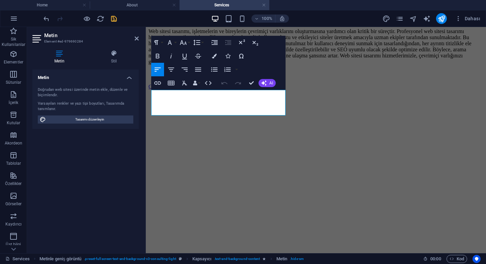
scroll to position [1356, 0]
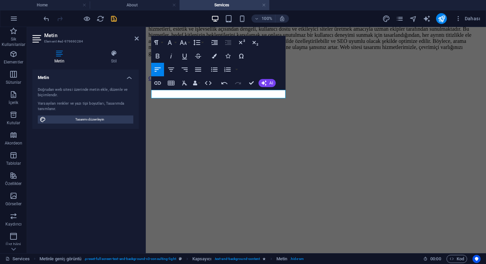
click at [276, 84] on div "Paragraph Format Normal Heading 1 Heading 2 Heading 3 Heading 4 Heading 5 Headi…" at bounding box center [218, 63] width 134 height 54
click at [269, 85] on span "AI" at bounding box center [271, 83] width 4 height 4
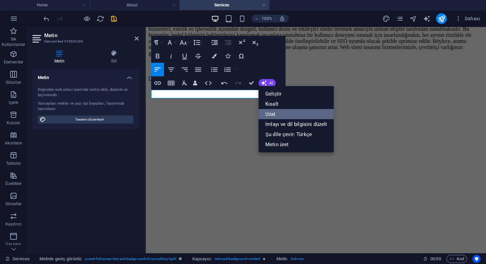
click at [292, 111] on link "Uzat" at bounding box center [296, 114] width 75 height 10
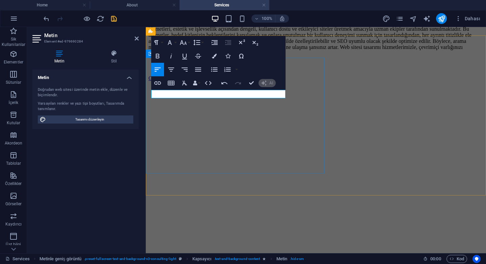
scroll to position [1334, 0]
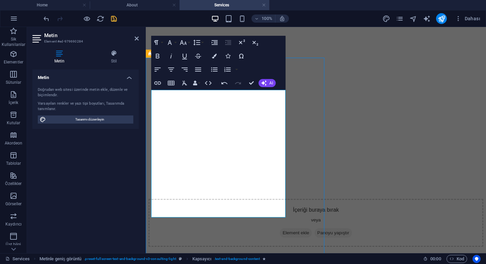
scroll to position [1197, 0]
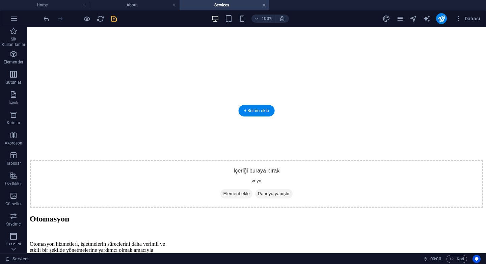
scroll to position [1346, 0]
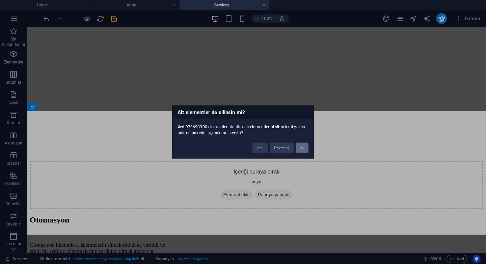
click at [303, 148] on button "Sil" at bounding box center [302, 148] width 12 height 10
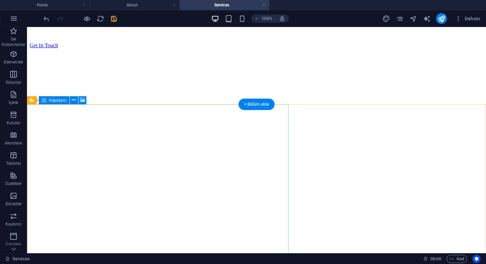
scroll to position [1334, 0]
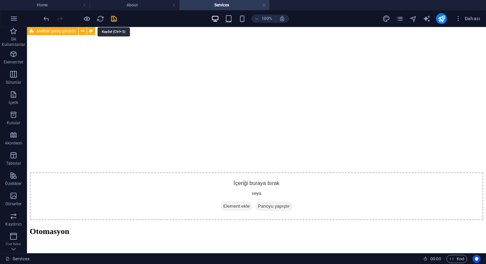
click at [112, 19] on icon "save" at bounding box center [114, 19] width 8 height 8
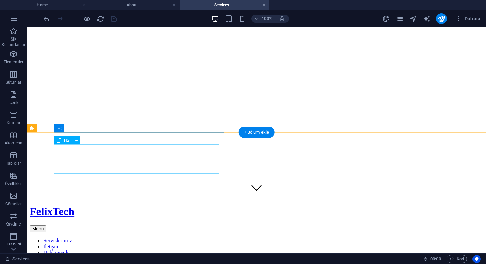
scroll to position [0, 0]
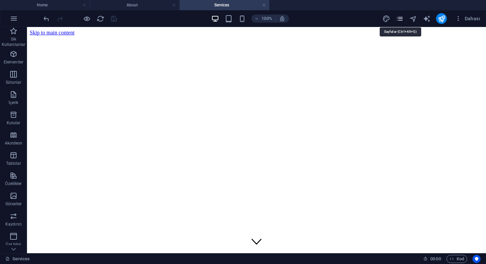
click at [400, 22] on icon "pages" at bounding box center [400, 19] width 8 height 8
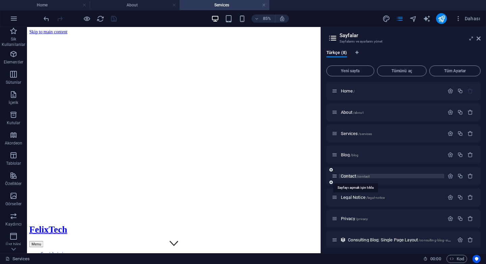
click at [352, 175] on span "Contact /contact" at bounding box center [355, 175] width 29 height 5
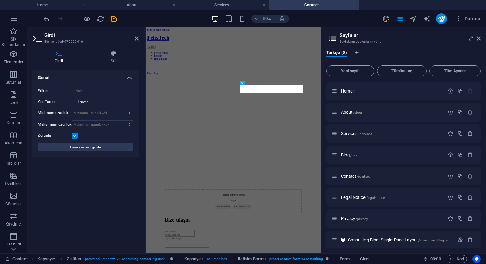
drag, startPoint x: 103, startPoint y: 102, endPoint x: 45, endPoint y: 99, distance: 57.5
click at [45, 99] on div "Yer Tutucu Full Name" at bounding box center [86, 102] width 96 height 8
type input "İsim ve Firma adı"
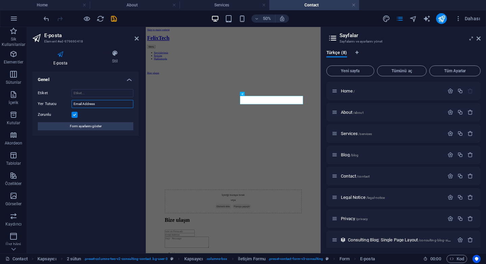
drag, startPoint x: 111, startPoint y: 105, endPoint x: 83, endPoint y: 102, distance: 27.9
click at [83, 102] on input "Email Address" at bounding box center [103, 104] width 62 height 8
type input "Email adresiniz"
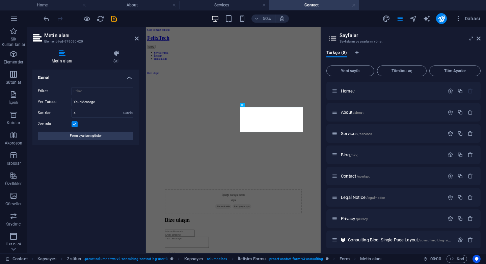
click at [106, 108] on div "Etiket Yer Tutucu Your Message Satırlar 4 Satırlar Zorunlu Form ayarlarını göst…" at bounding box center [85, 113] width 106 height 63
drag, startPoint x: 106, startPoint y: 103, endPoint x: 51, endPoint y: 93, distance: 55.8
click at [51, 93] on div "Etiket Yer Tutucu Your Message Satırlar 4 Satırlar Zorunlu Form ayarlarını göst…" at bounding box center [85, 113] width 106 height 63
drag, startPoint x: 75, startPoint y: 102, endPoint x: 66, endPoint y: 102, distance: 9.4
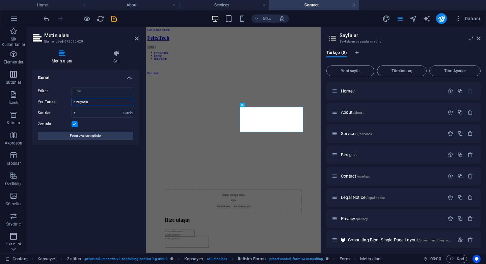
click at [66, 102] on div "Yer Tutucu bize yazın" at bounding box center [86, 102] width 96 height 8
type input "Bize yazın"
click at [99, 169] on div "Genel Etiket Yer Tutucu Bize yazın Satırlar 4 Satırlar Zorunlu Form ayarlarını …" at bounding box center [85, 159] width 106 height 178
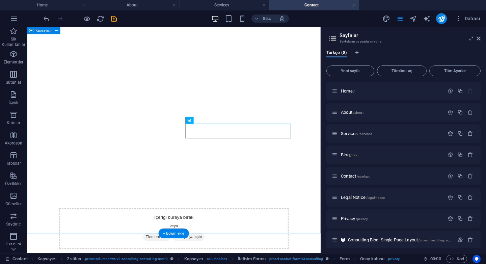
scroll to position [141, 0]
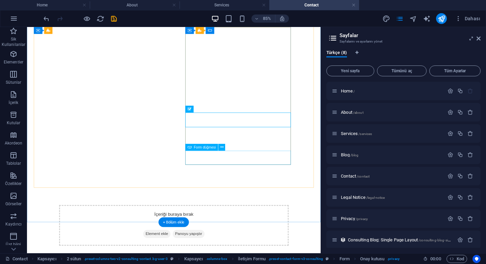
select select "px"
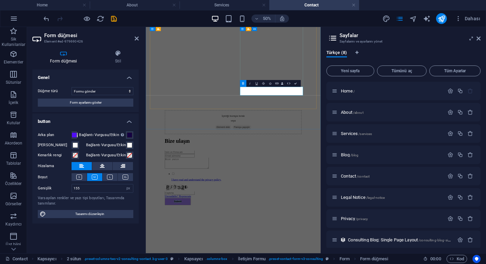
type button "Submit"
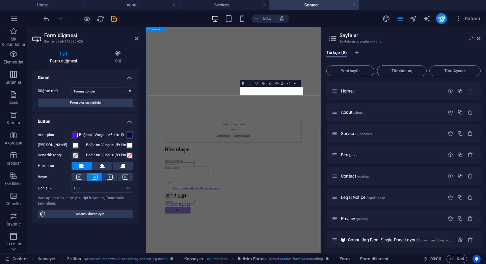
click at [412, 217] on div "İçeriği buraya bırak veya Element ekle Panoyu yapıştır Bize ulaşın I have read …" at bounding box center [320, 224] width 344 height 488
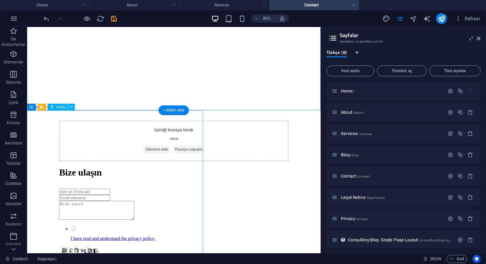
scroll to position [273, 0]
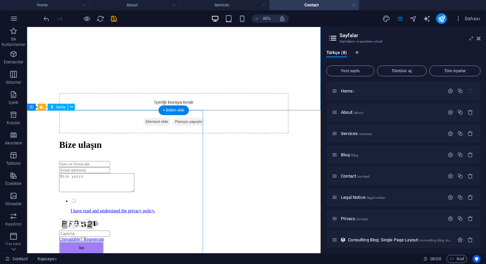
select select "1"
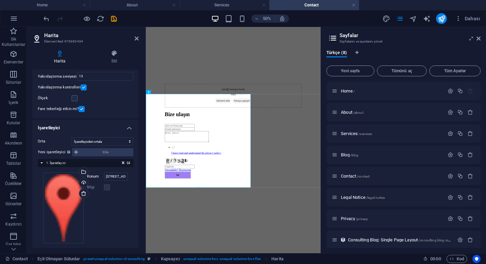
scroll to position [74, 0]
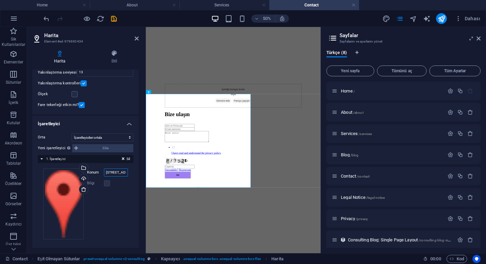
click at [114, 173] on input "[STREET_ADDRESS]" at bounding box center [116, 172] width 24 height 8
click at [94, 173] on label "Konum" at bounding box center [95, 172] width 17 height 8
click at [104, 173] on input "[STREET_ADDRESS]" at bounding box center [116, 172] width 24 height 8
click at [88, 173] on label "Konum" at bounding box center [95, 172] width 17 height 8
click at [104, 173] on input "[STREET_ADDRESS]" at bounding box center [116, 172] width 24 height 8
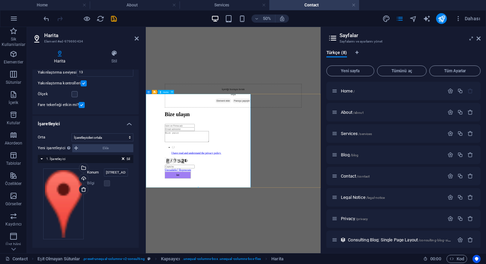
click at [75, 149] on div "Yeni işaretleyici Bu özelliği etkinleştirmek için lütfen web sitesi ayarlarında…" at bounding box center [86, 148] width 96 height 8
click at [86, 148] on div "Yeni işaretleyici Bu özelliği etkinleştirmek için lütfen web sitesi ayarlarında…" at bounding box center [86, 148] width 96 height 8
click at [65, 159] on span "1. İşaretleyici" at bounding box center [55, 159] width 19 height 4
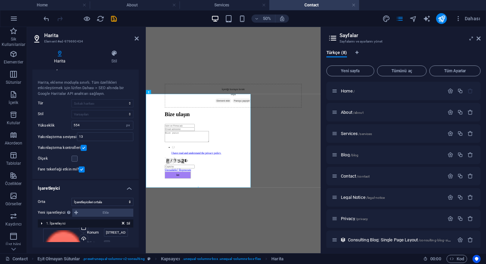
scroll to position [0, 0]
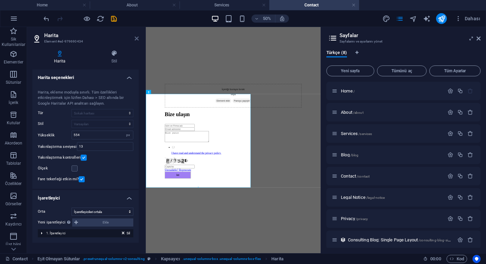
click at [136, 41] on icon at bounding box center [137, 38] width 4 height 5
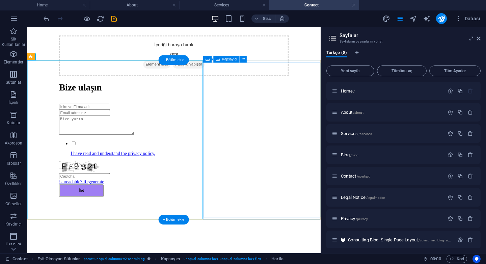
scroll to position [351, 0]
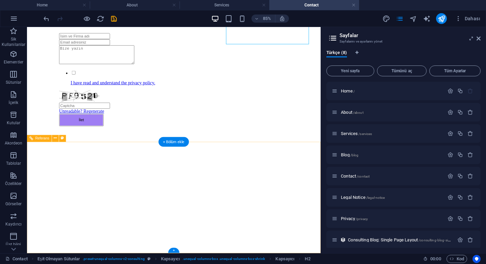
scroll to position [145, 0]
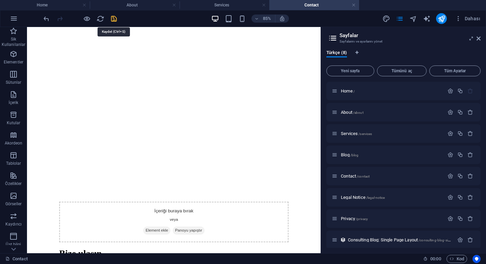
click at [113, 17] on icon "save" at bounding box center [114, 19] width 8 height 8
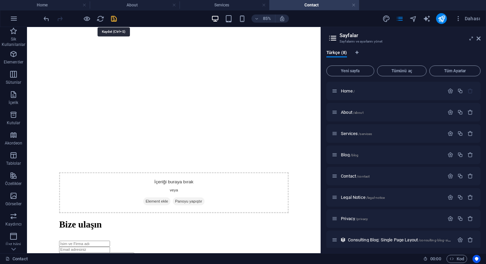
checkbox input "false"
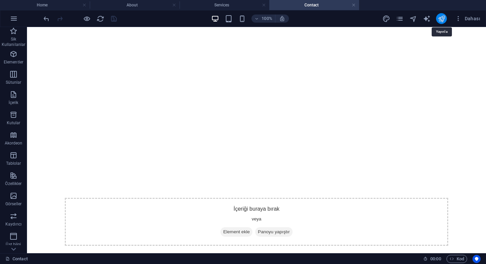
click at [442, 21] on icon "publish" at bounding box center [442, 19] width 8 height 8
